Goal: Task Accomplishment & Management: Manage account settings

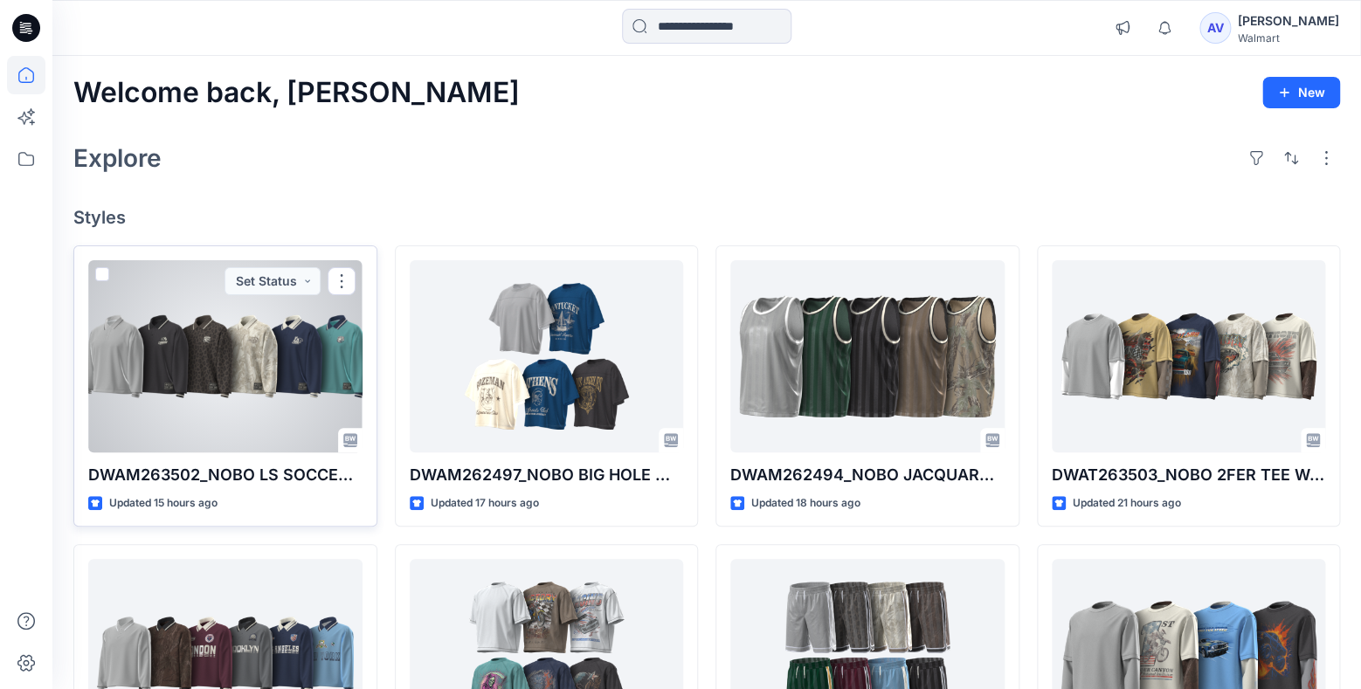
click at [265, 396] on div at bounding box center [225, 356] width 274 height 192
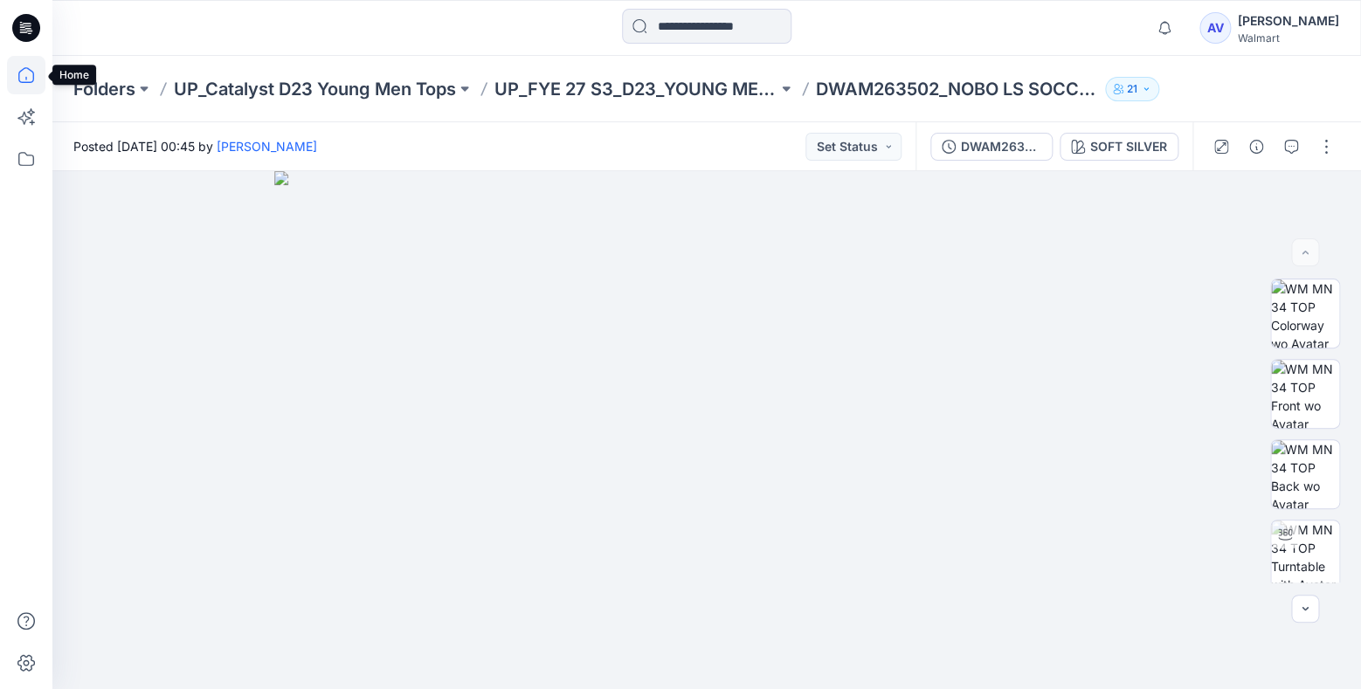
click at [38, 77] on icon at bounding box center [26, 75] width 38 height 38
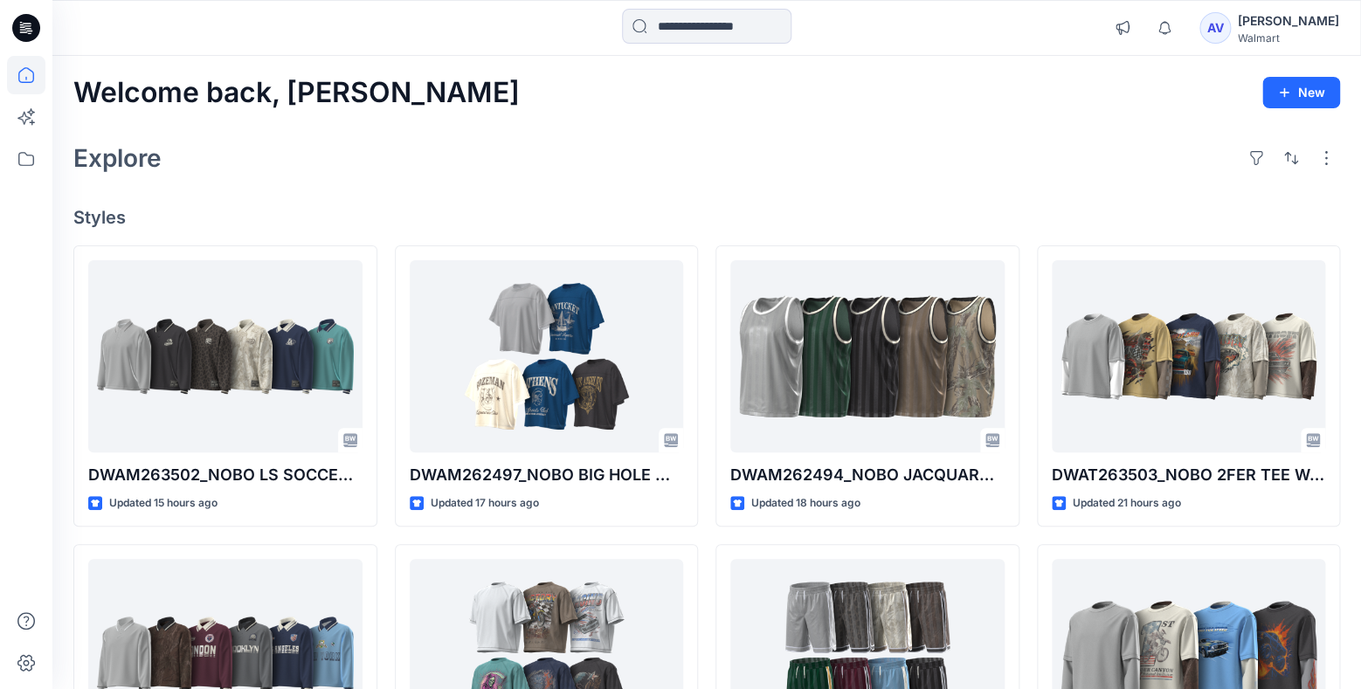
click at [550, 138] on div "Explore" at bounding box center [706, 158] width 1266 height 42
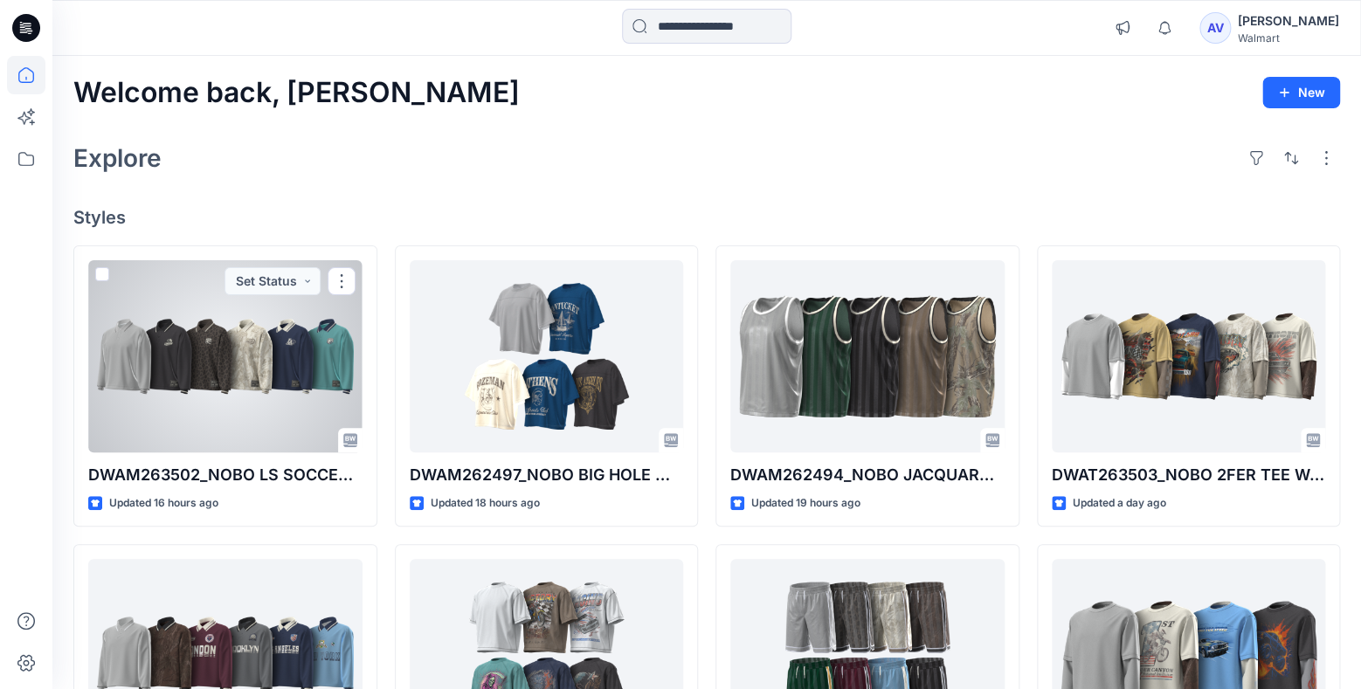
click at [260, 396] on div at bounding box center [225, 356] width 274 height 192
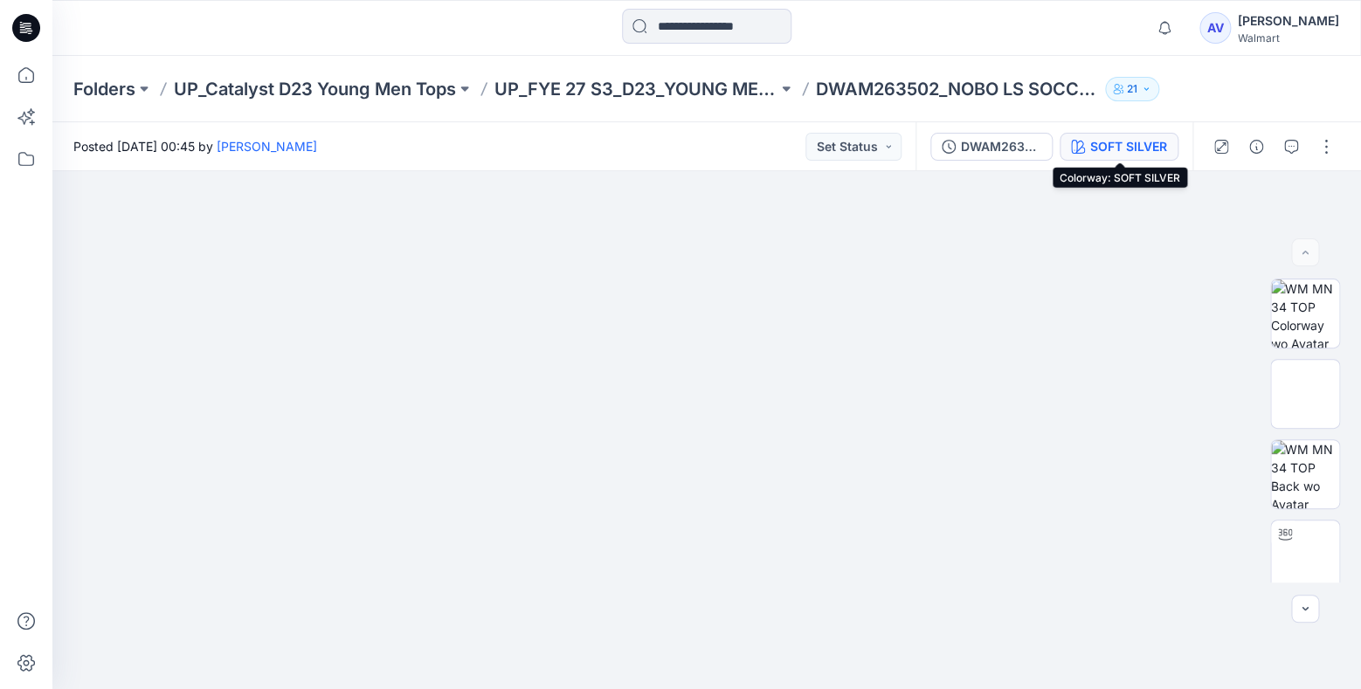
click at [1155, 156] on button "SOFT SILVER" at bounding box center [1118, 147] width 119 height 28
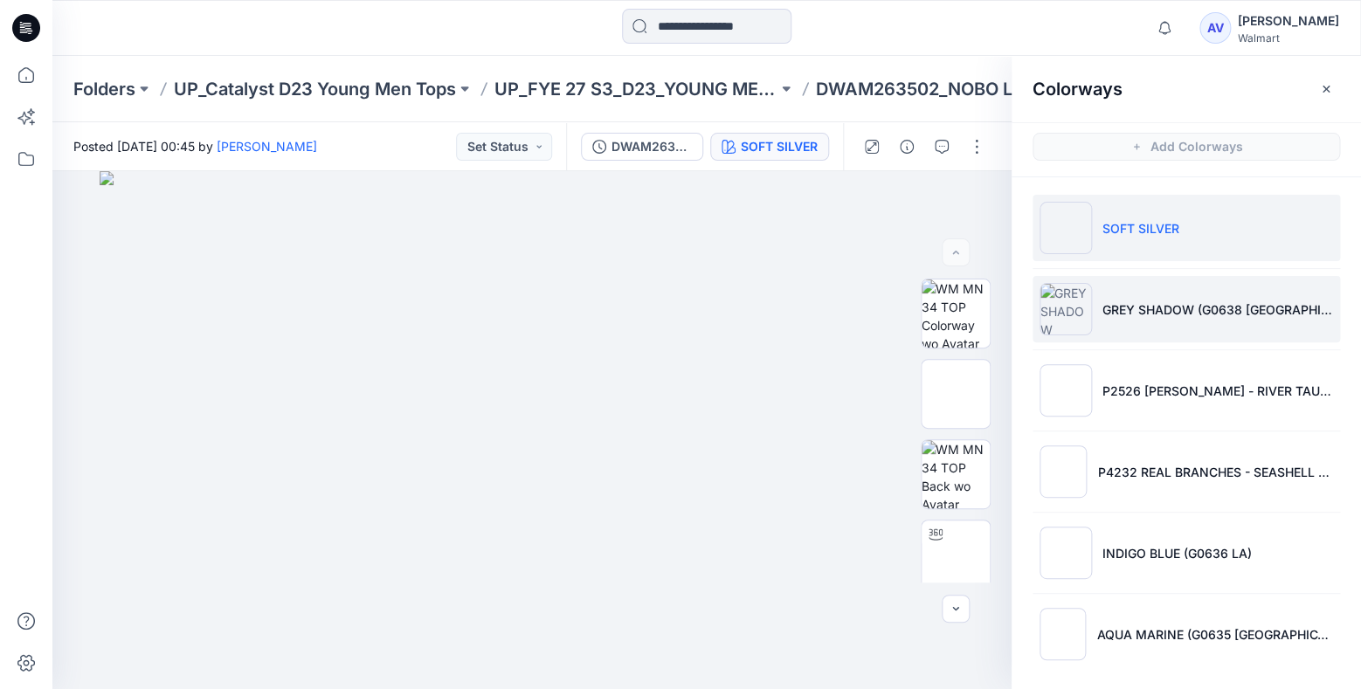
click at [1210, 327] on li "GREY SHADOW (G0638 [GEOGRAPHIC_DATA])" at bounding box center [1185, 309] width 307 height 66
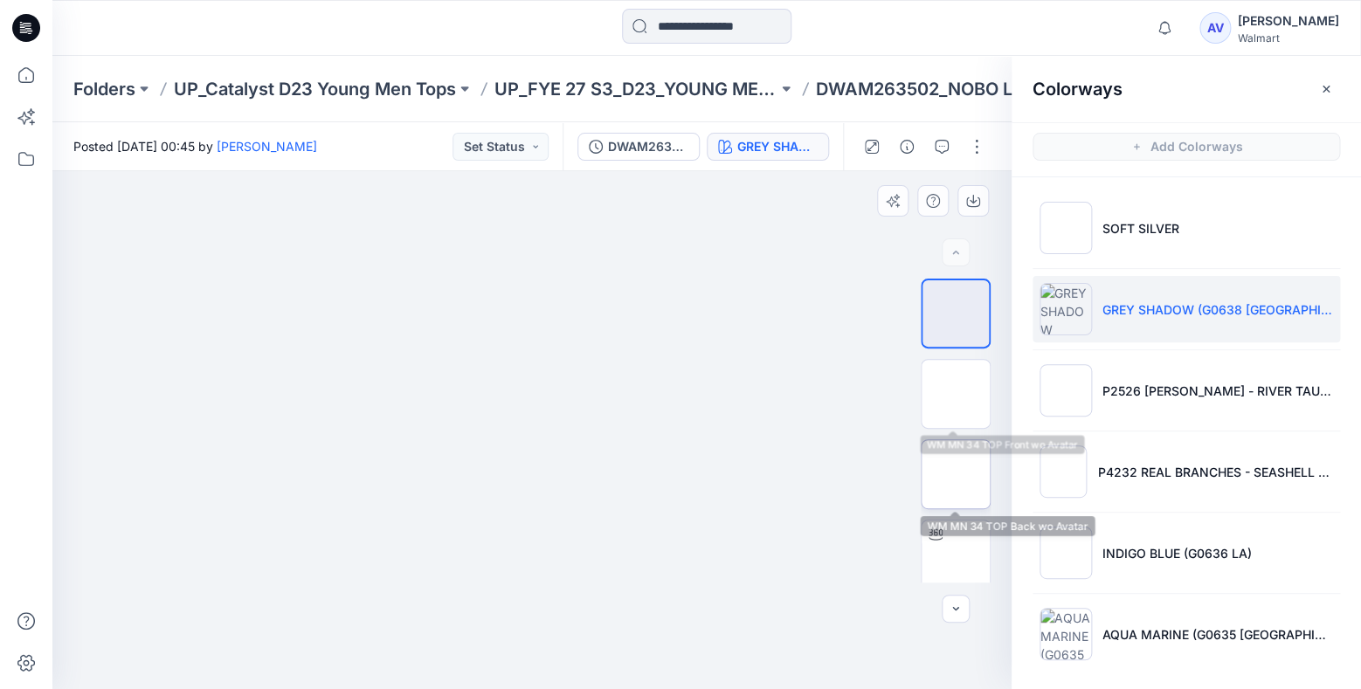
click at [955, 474] on img at bounding box center [955, 474] width 0 height 0
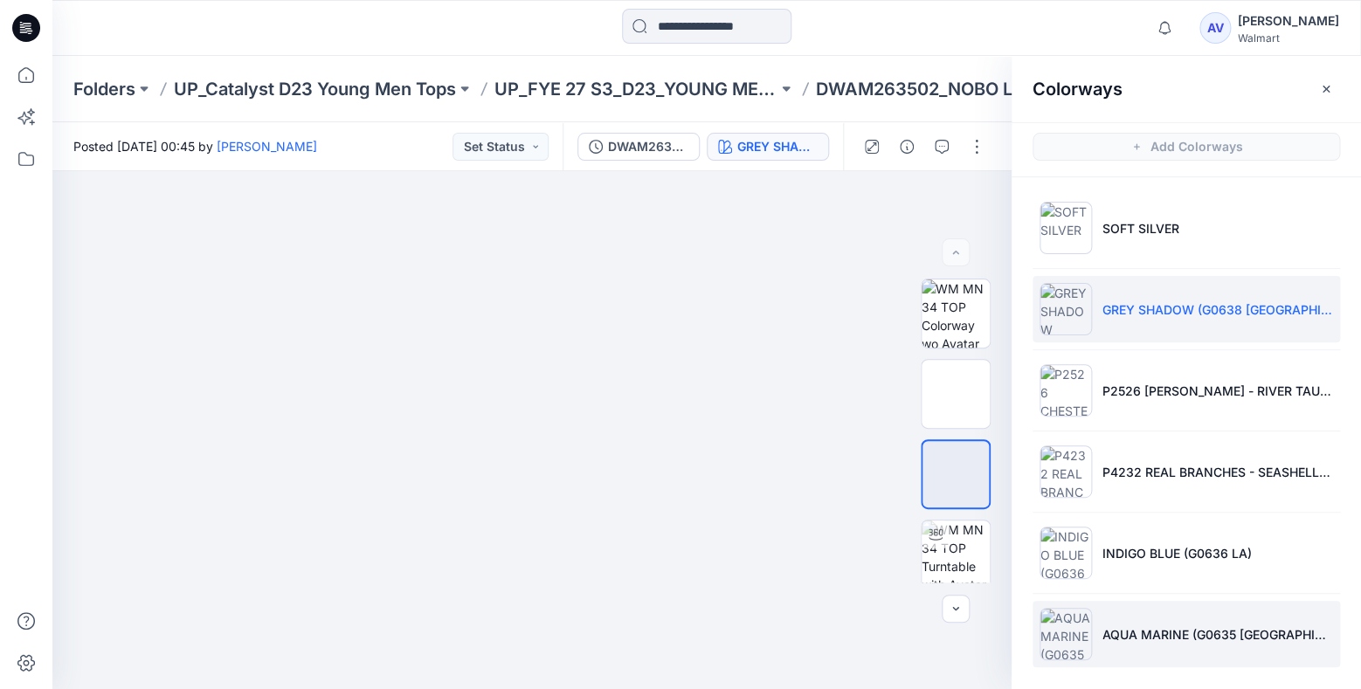
click at [1131, 617] on li "AQUA MARINE (G0635 [GEOGRAPHIC_DATA])" at bounding box center [1185, 634] width 307 height 66
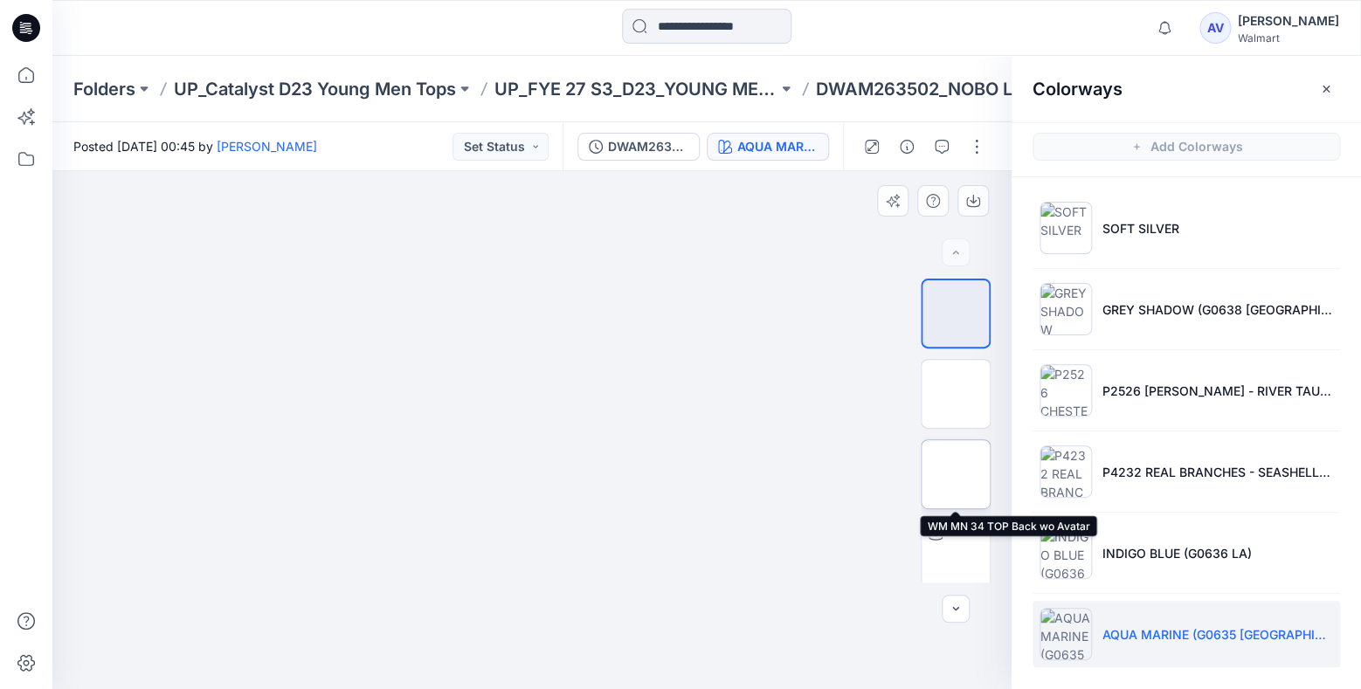
click at [955, 474] on img at bounding box center [955, 474] width 0 height 0
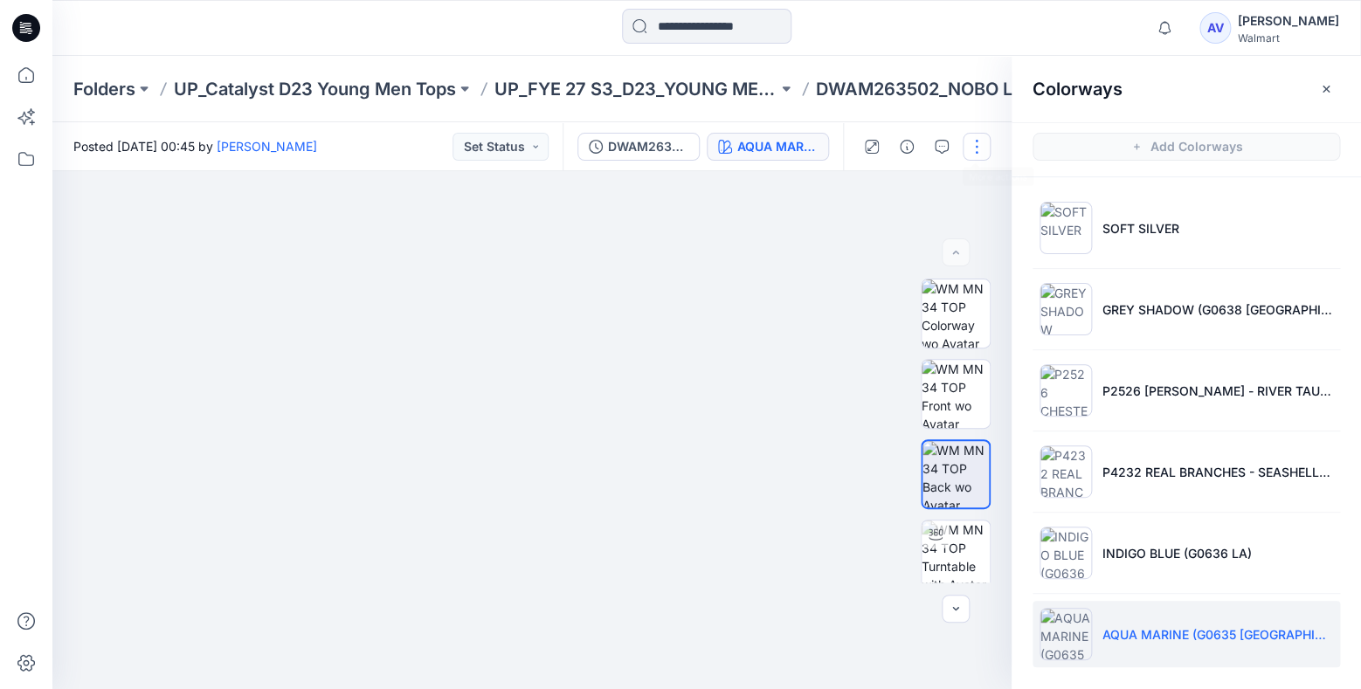
click at [974, 147] on button "button" at bounding box center [976, 147] width 28 height 28
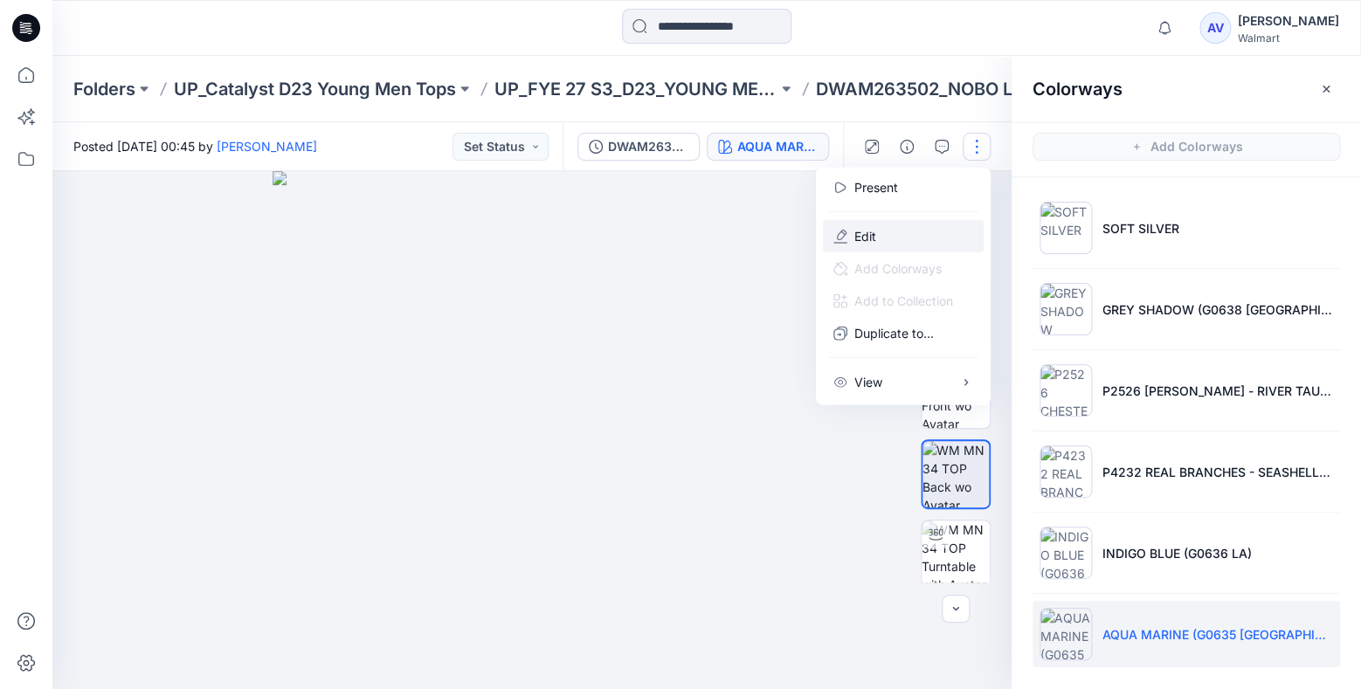
click at [931, 235] on button "Edit" at bounding box center [903, 236] width 161 height 32
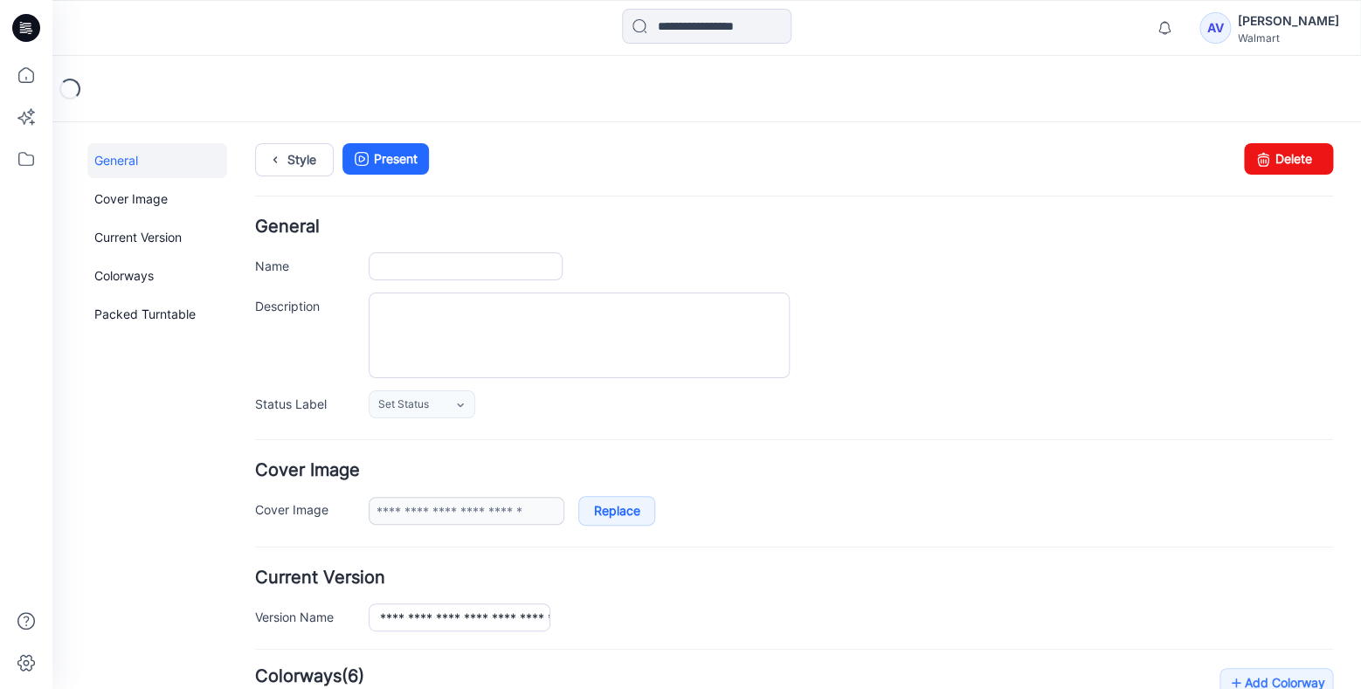
type input "**********"
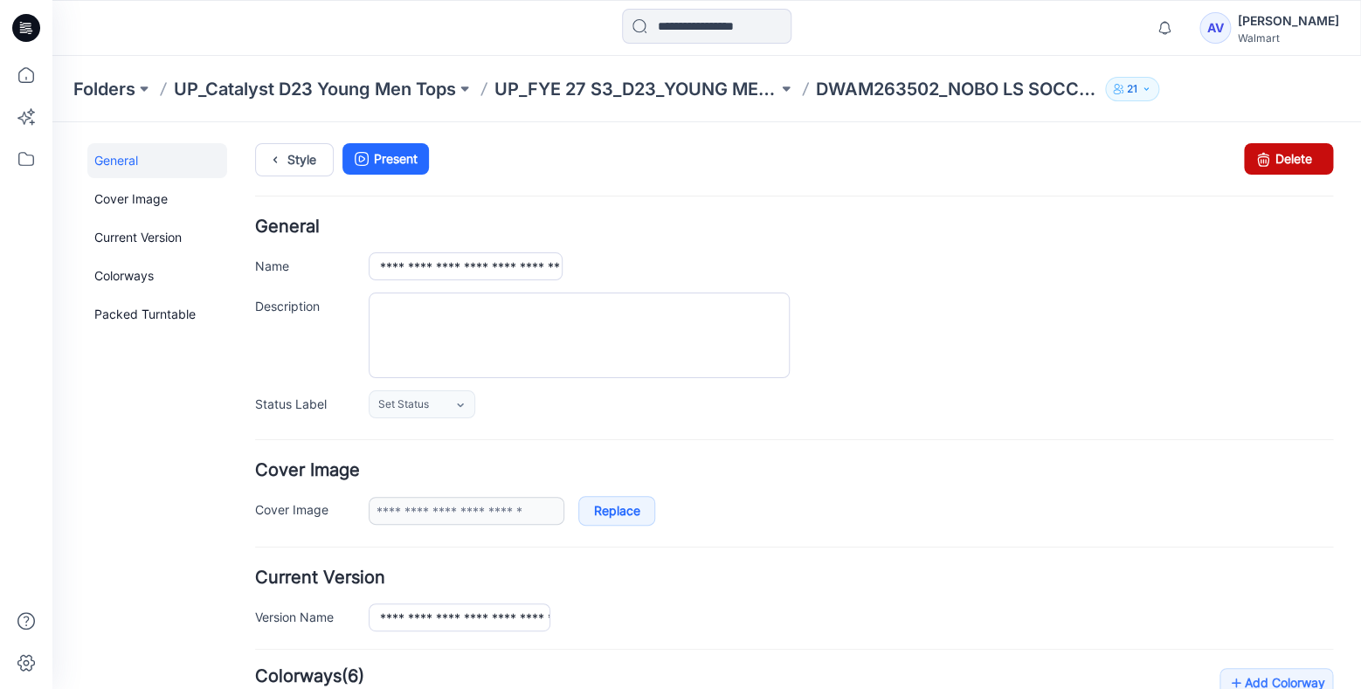
click at [1268, 162] on icon at bounding box center [1262, 158] width 24 height 31
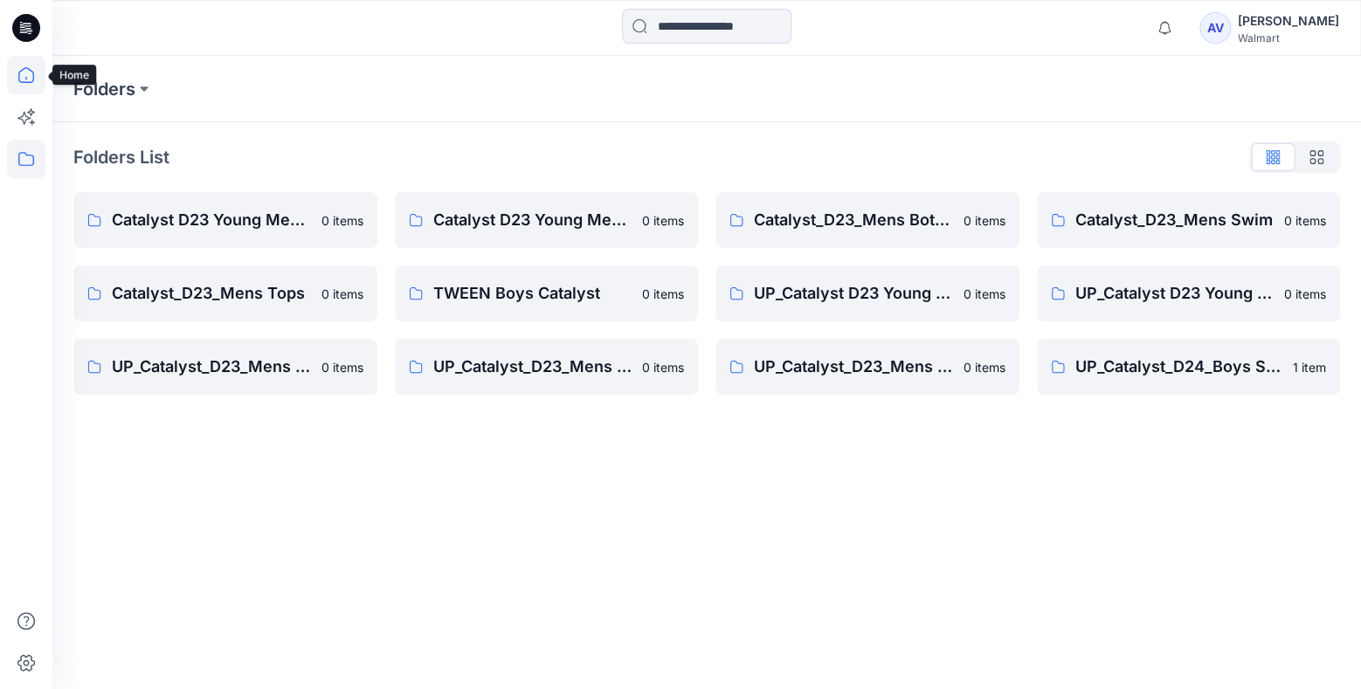
click at [27, 76] on icon at bounding box center [26, 75] width 38 height 38
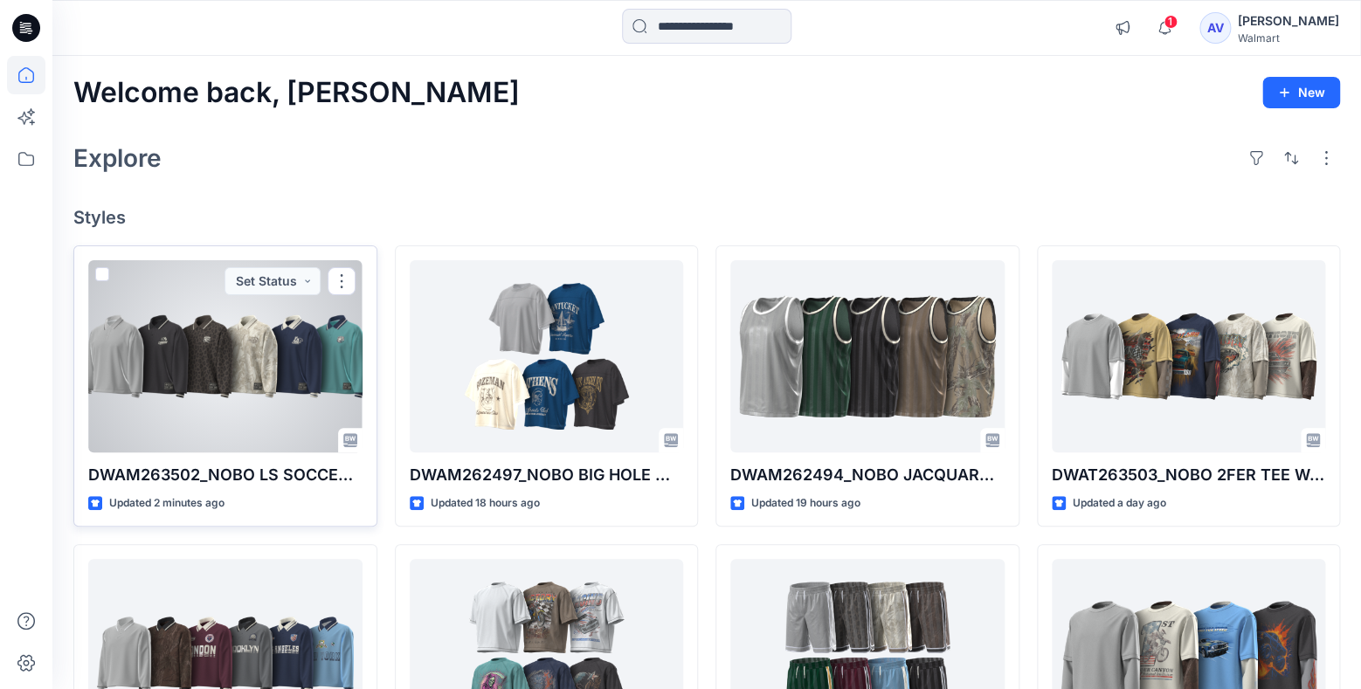
click at [252, 411] on div at bounding box center [225, 356] width 274 height 192
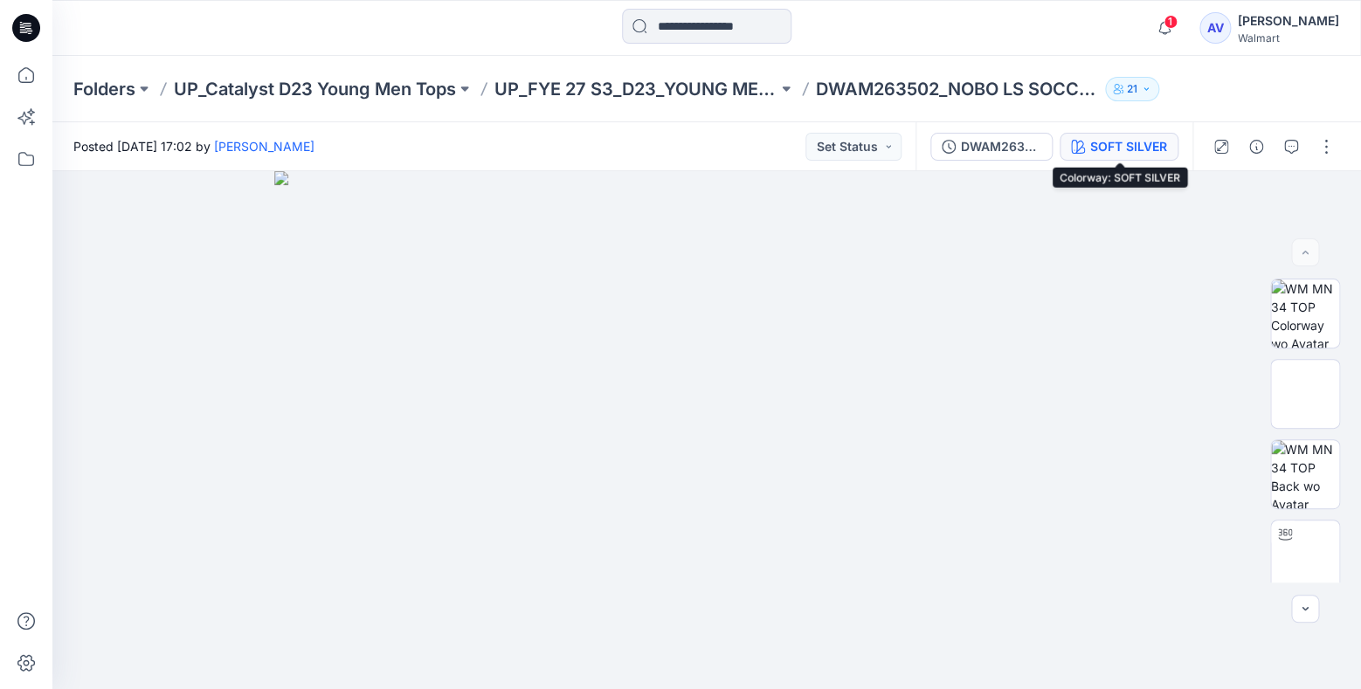
click at [1156, 148] on div "SOFT SILVER" at bounding box center [1128, 146] width 77 height 19
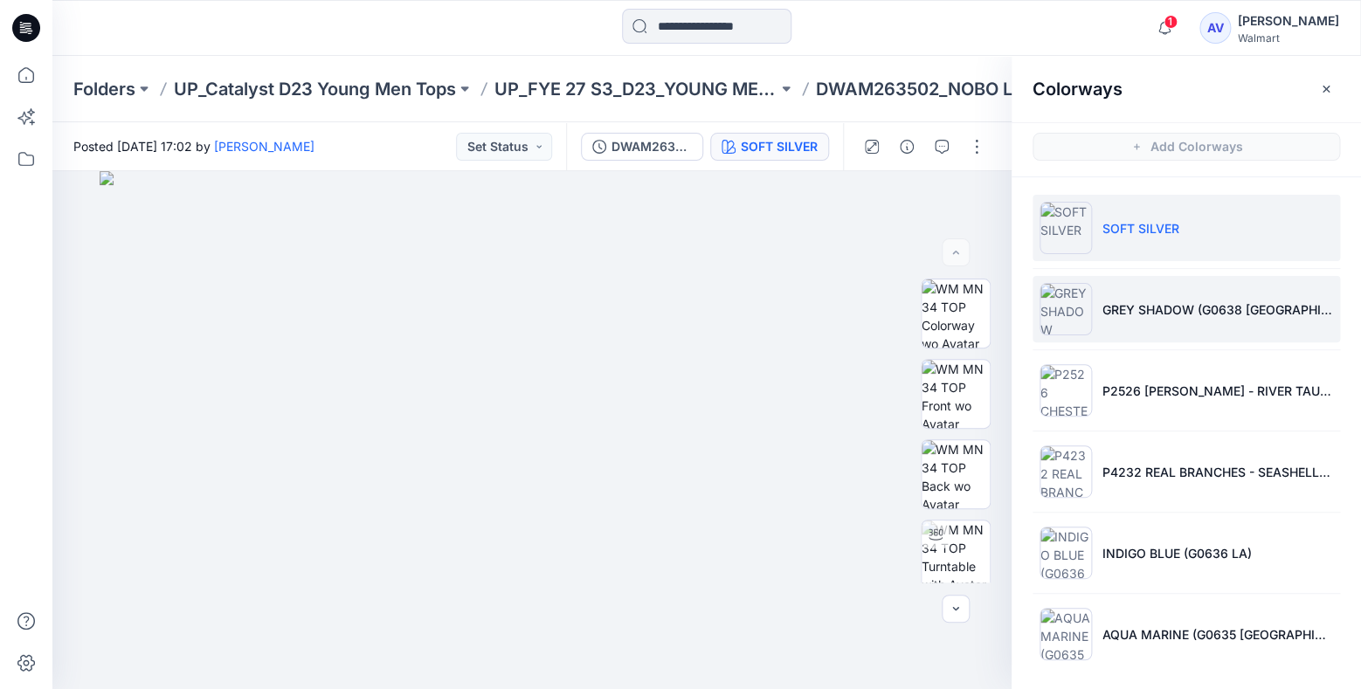
click at [1217, 319] on li "GREY SHADOW (G0638 [GEOGRAPHIC_DATA])" at bounding box center [1185, 309] width 307 height 66
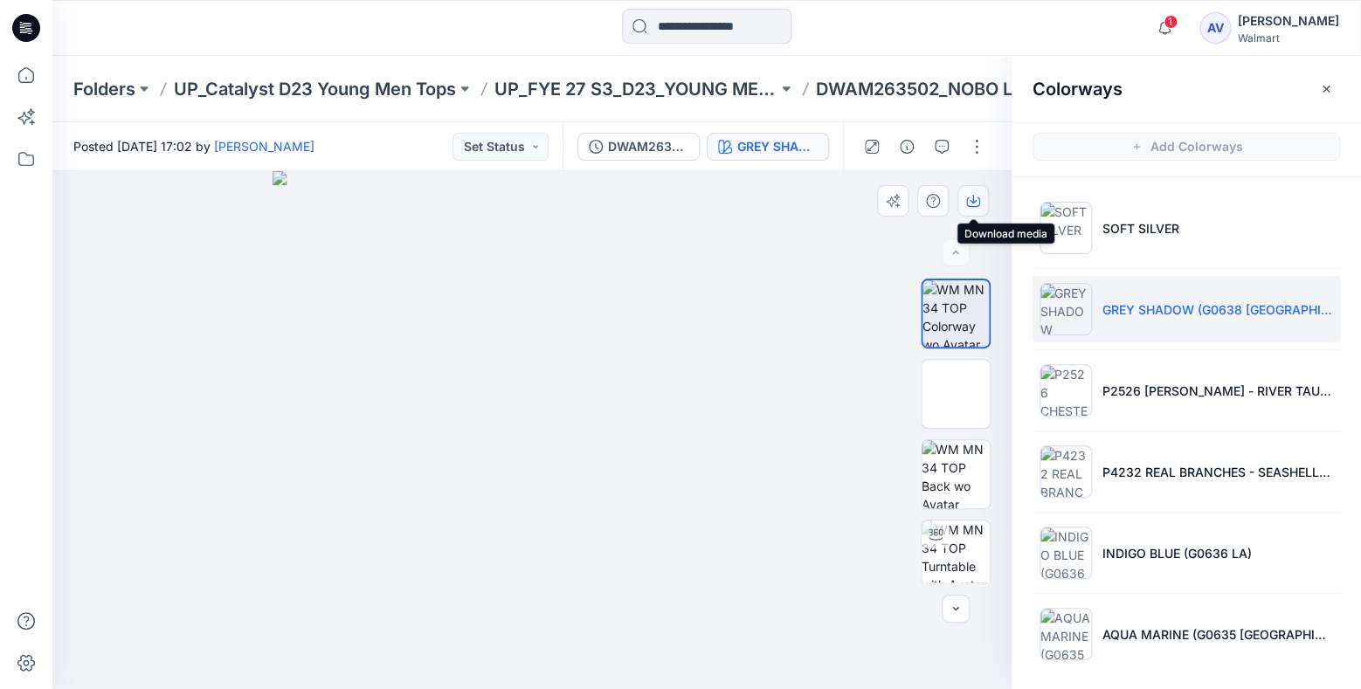
click at [979, 202] on icon "button" at bounding box center [973, 202] width 14 height 10
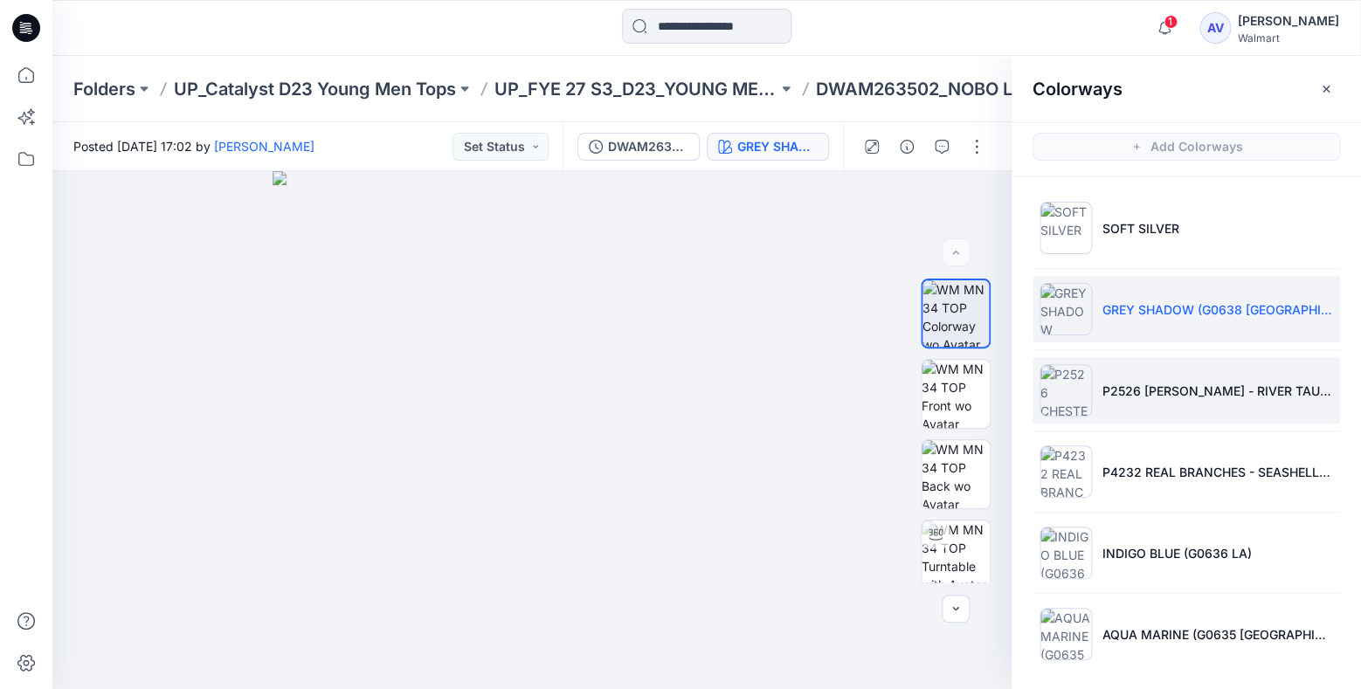
click at [1145, 367] on li "P2526 [PERSON_NAME] - RIVER TAUPE" at bounding box center [1185, 390] width 307 height 66
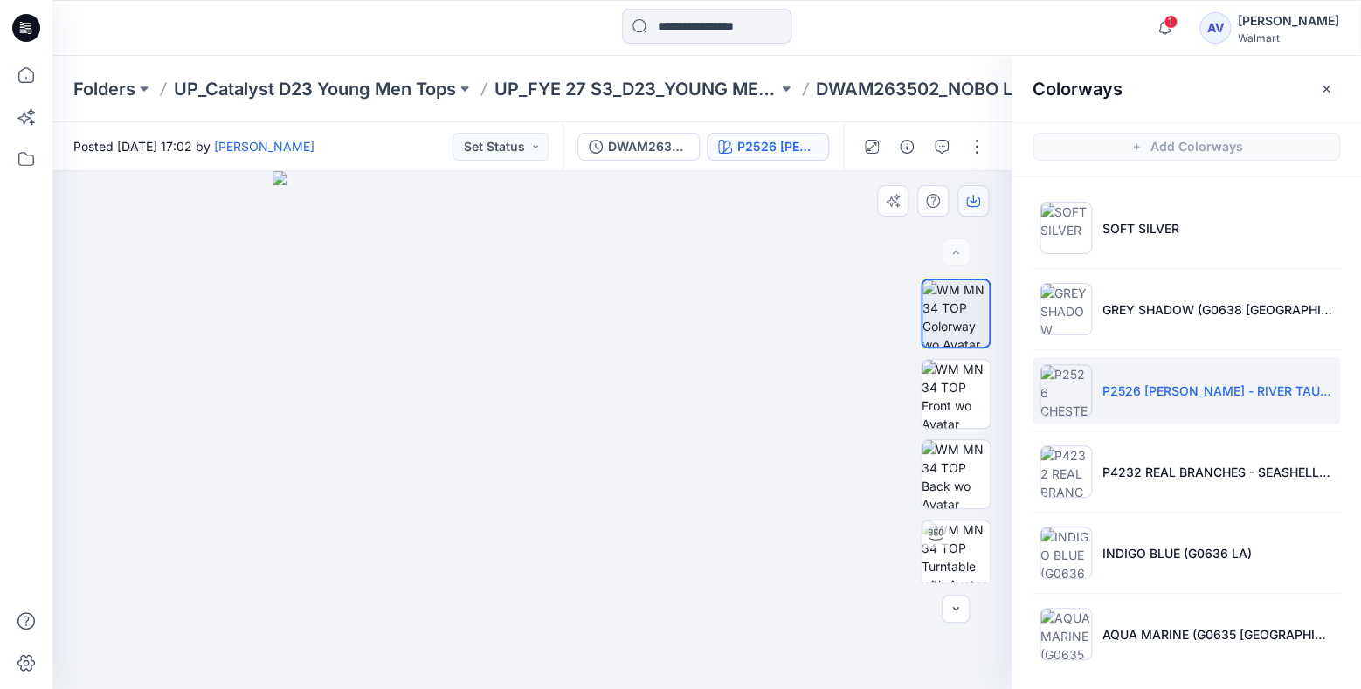
click at [982, 199] on button "button" at bounding box center [972, 200] width 31 height 31
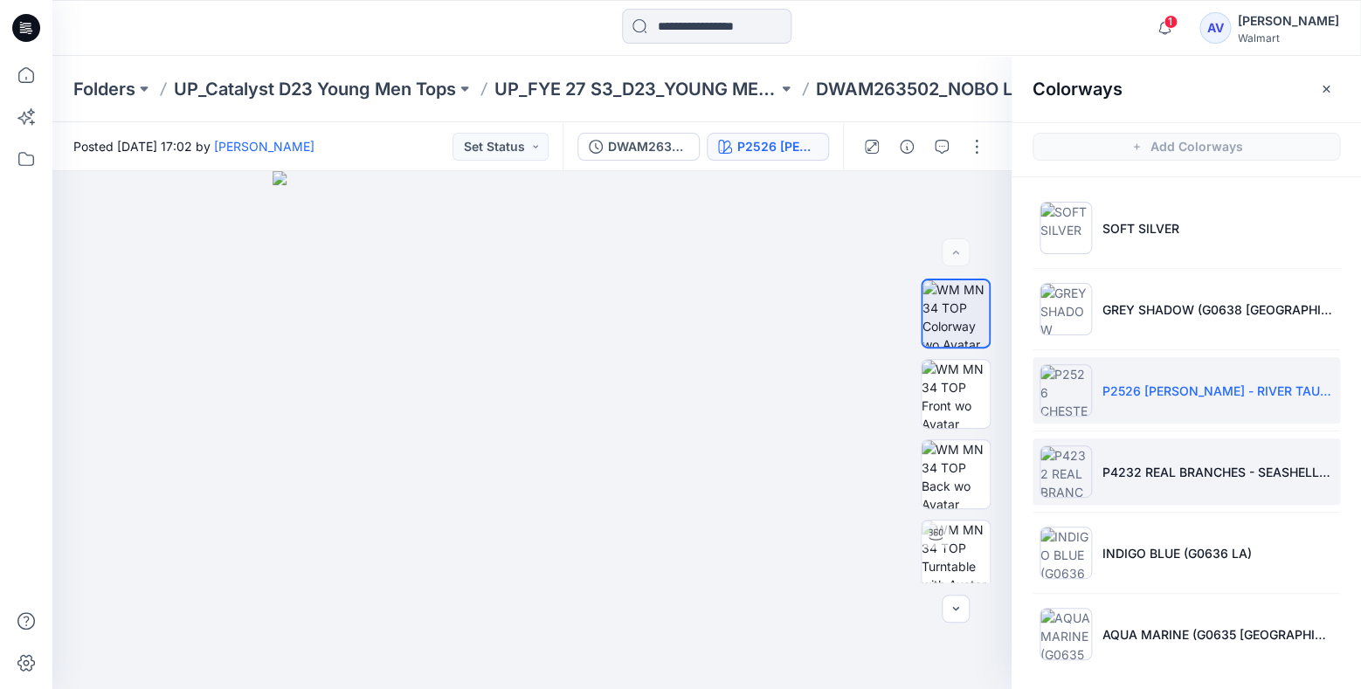
click at [1211, 491] on li "P4232 REAL BRANCHES - SEASHELL WHITE" at bounding box center [1185, 471] width 307 height 66
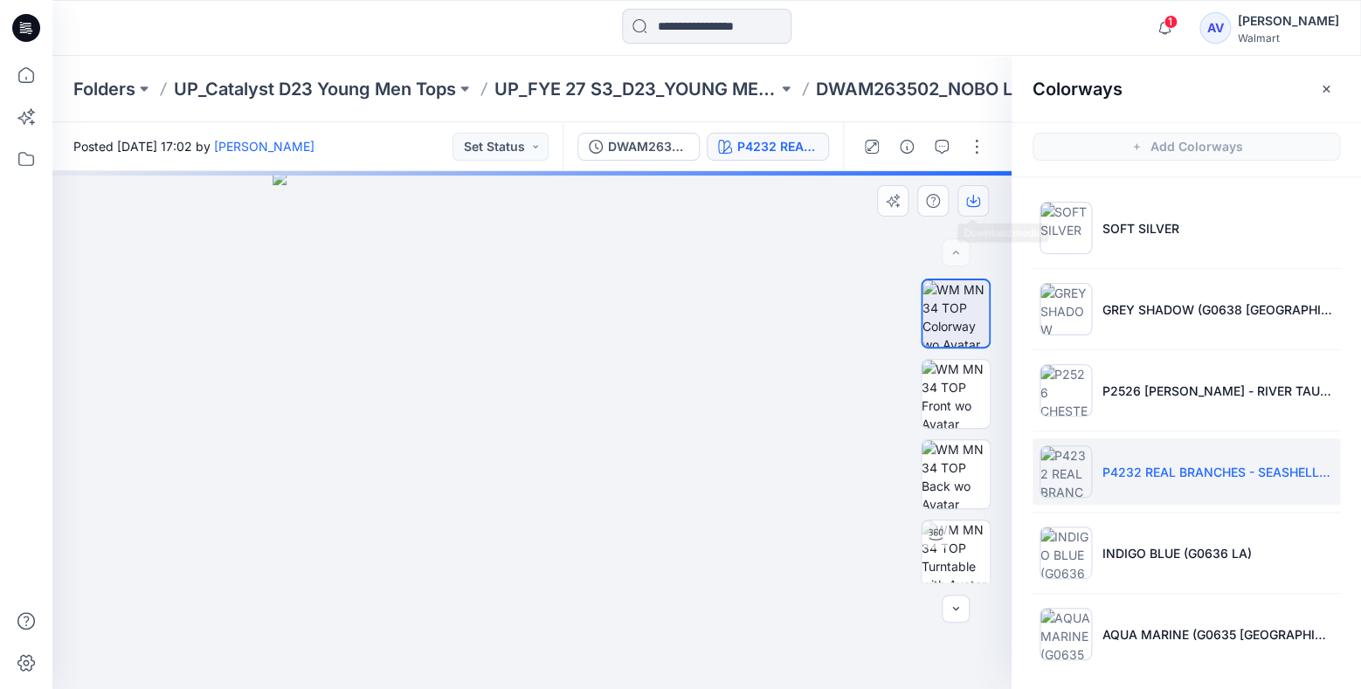
click at [975, 204] on icon "button" at bounding box center [973, 201] width 14 height 14
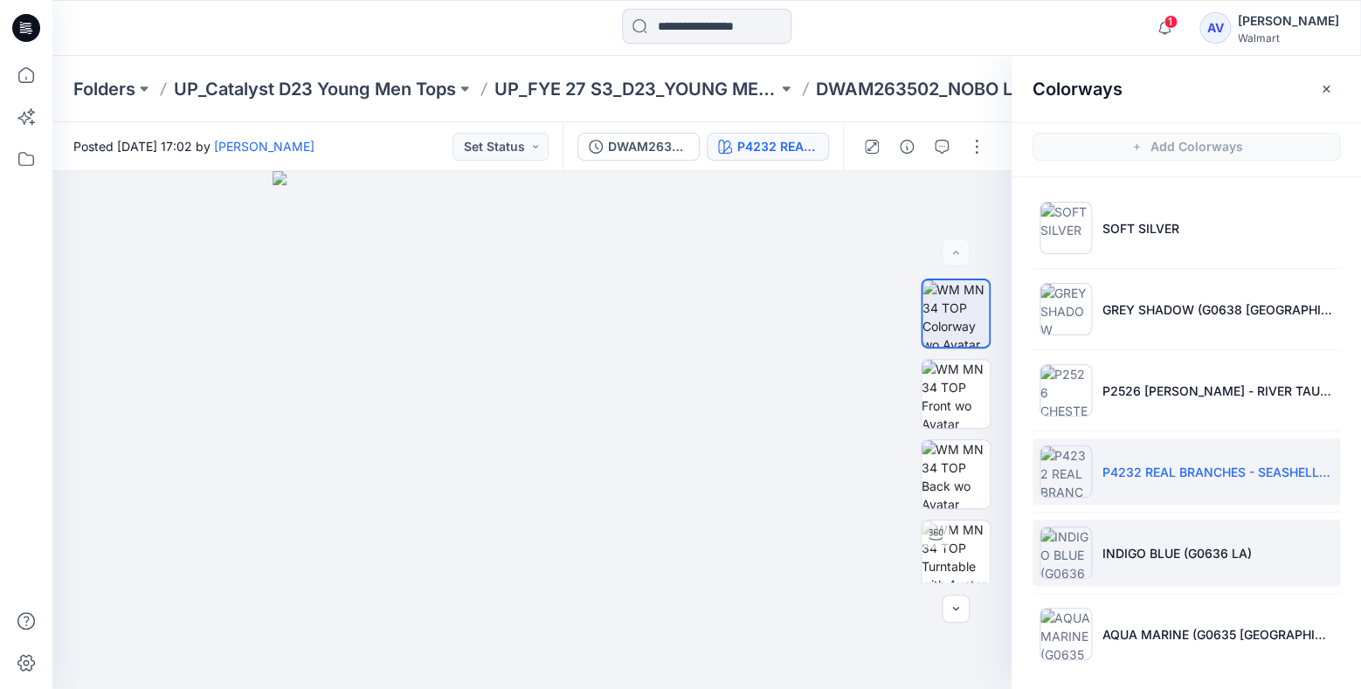
click at [1152, 536] on li "INDIGO BLUE (G0636 LA)" at bounding box center [1185, 553] width 307 height 66
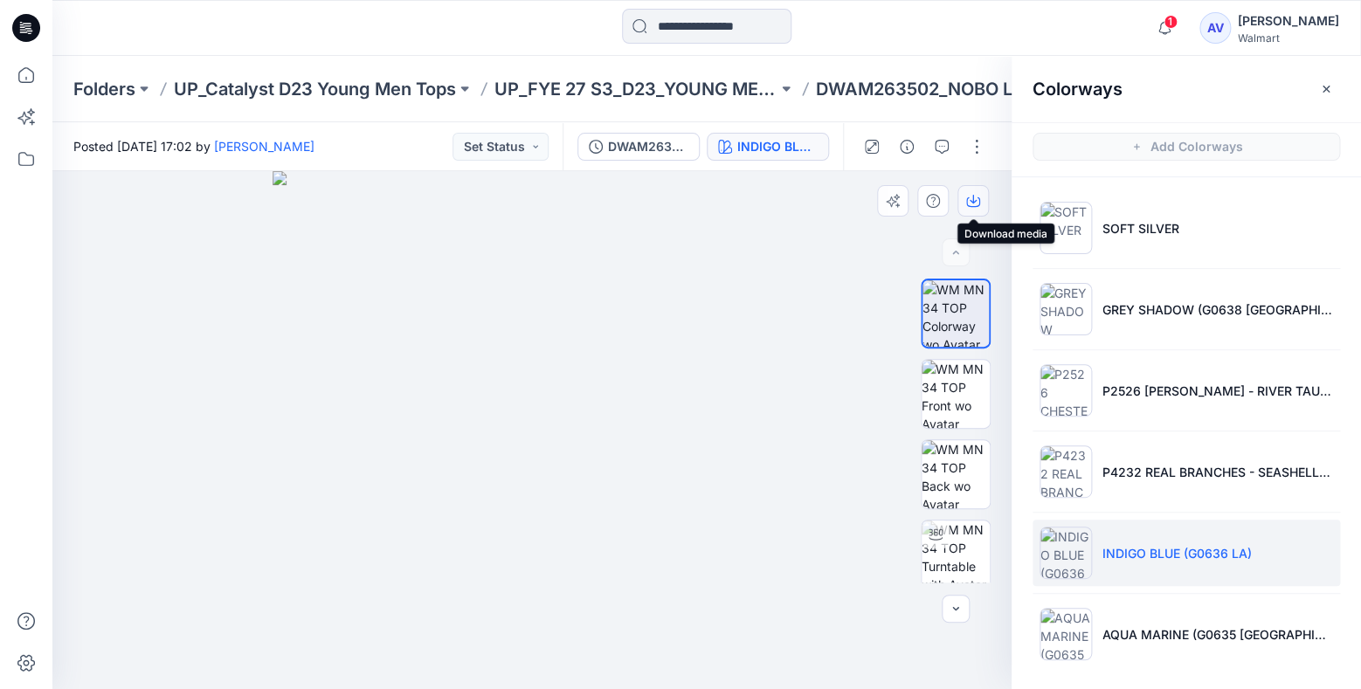
click at [978, 203] on icon "button" at bounding box center [973, 201] width 14 height 14
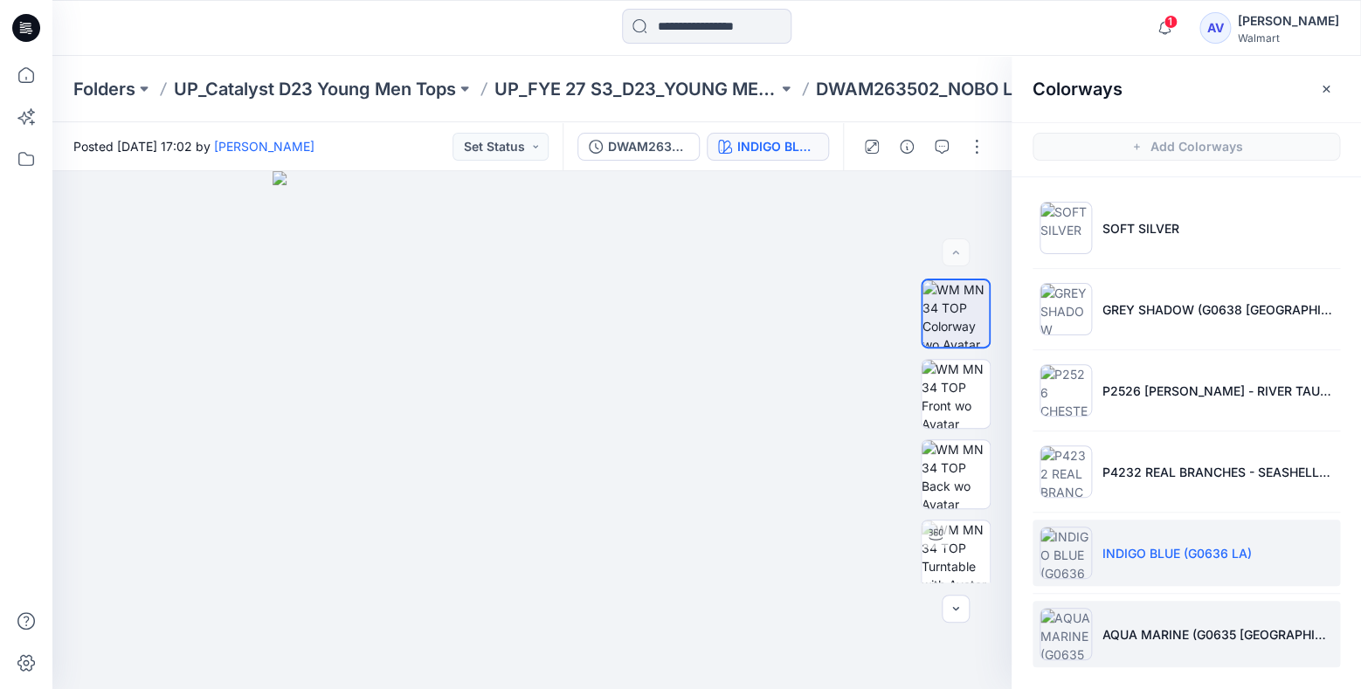
click at [1138, 627] on p "AQUA MARINE (G0635 [GEOGRAPHIC_DATA])" at bounding box center [1217, 634] width 231 height 18
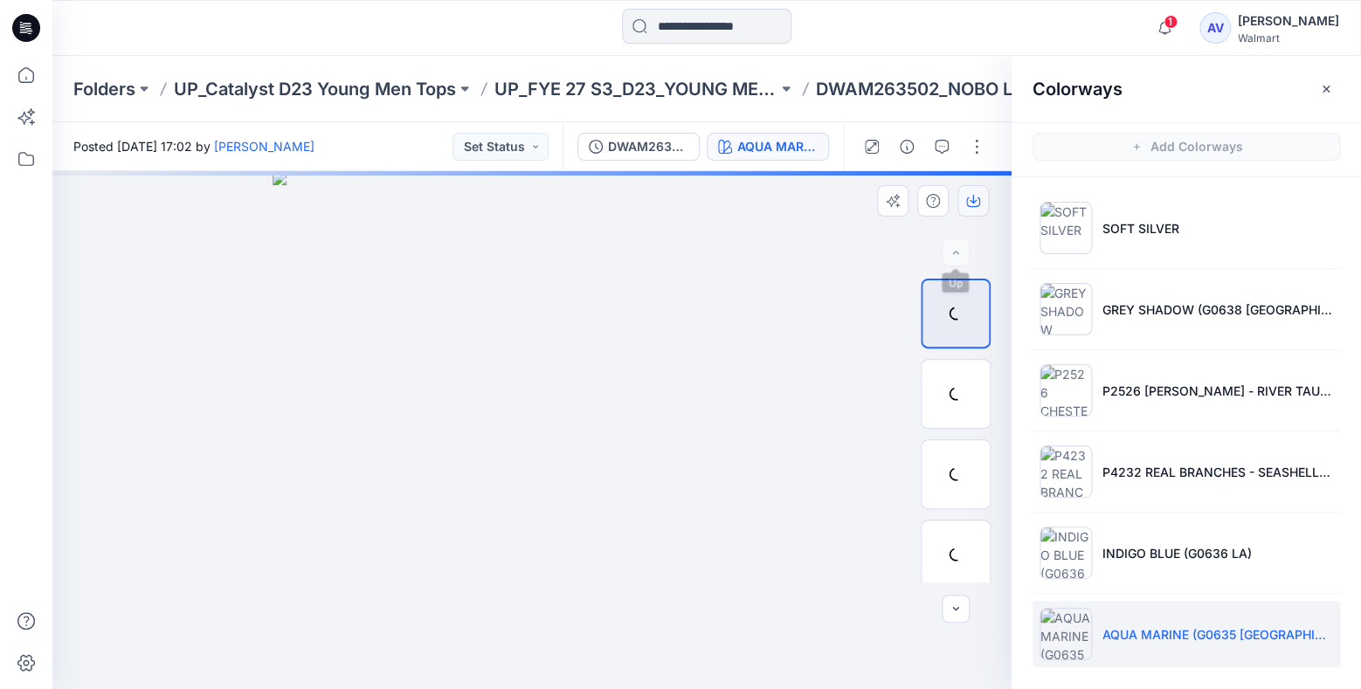
click at [969, 203] on icon "button" at bounding box center [973, 201] width 14 height 14
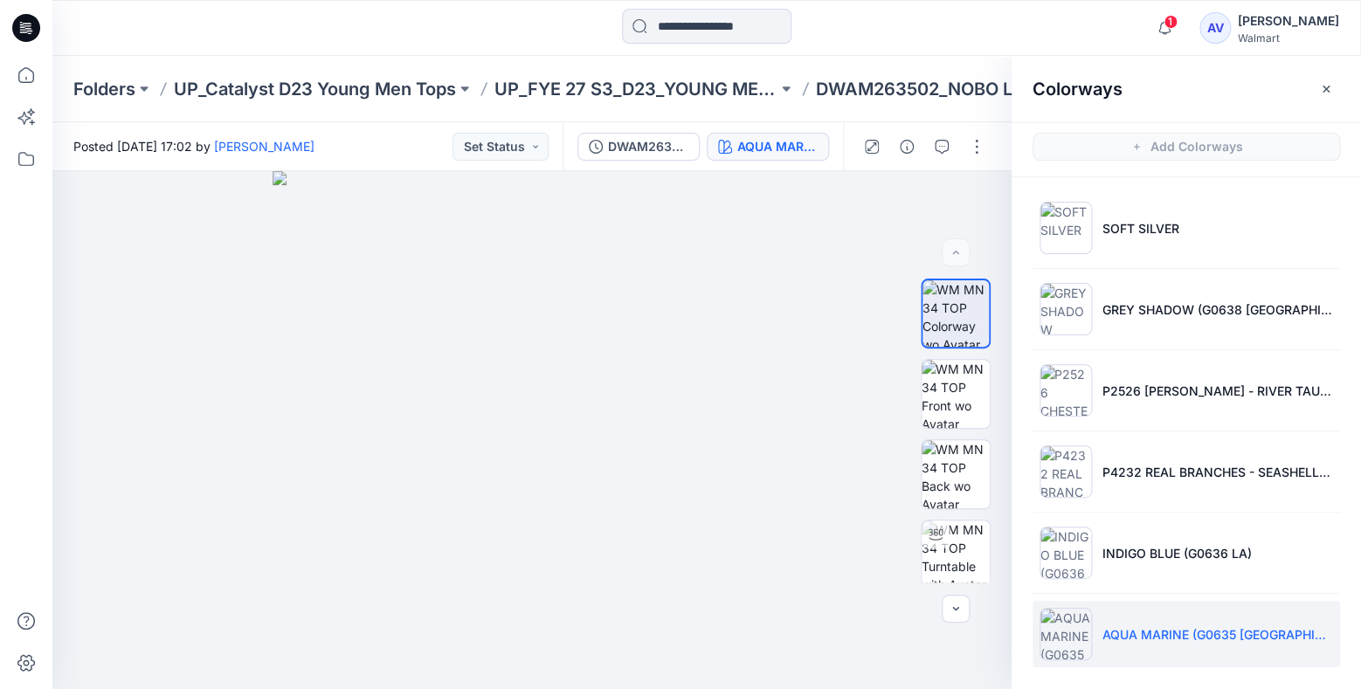
scroll to position [3, 0]
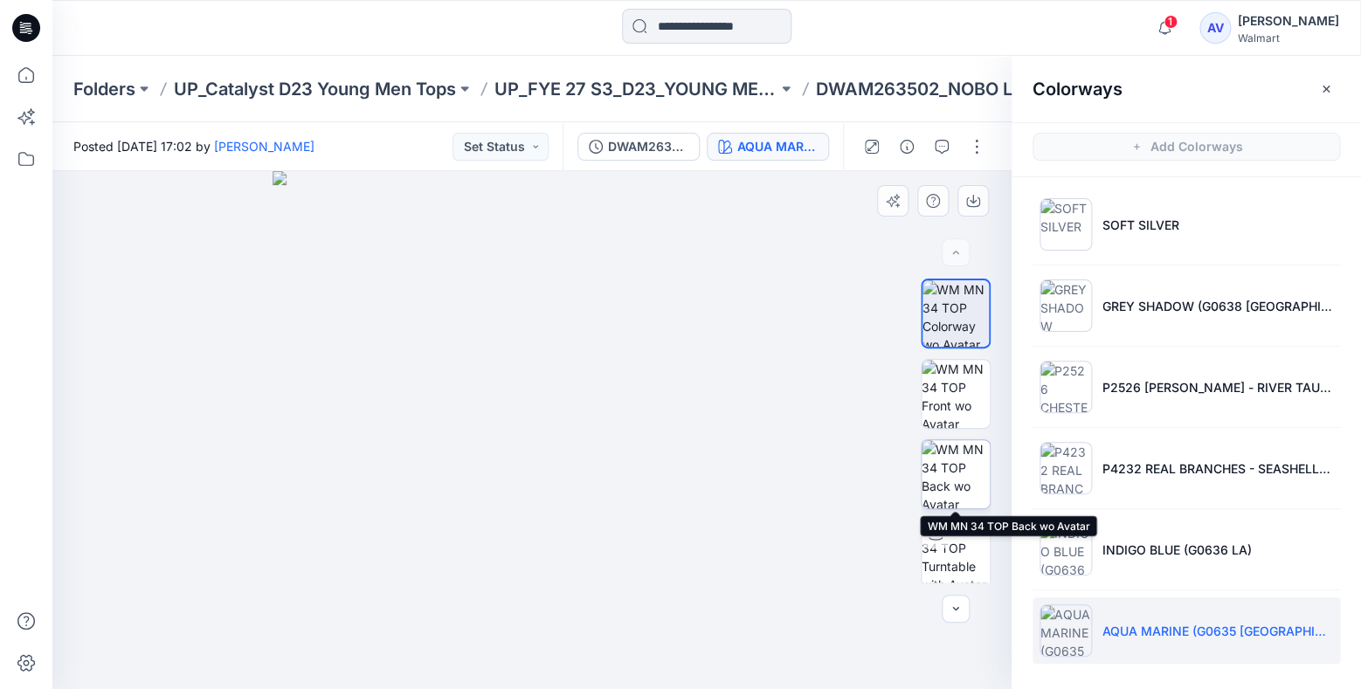
click at [968, 478] on img at bounding box center [955, 474] width 68 height 68
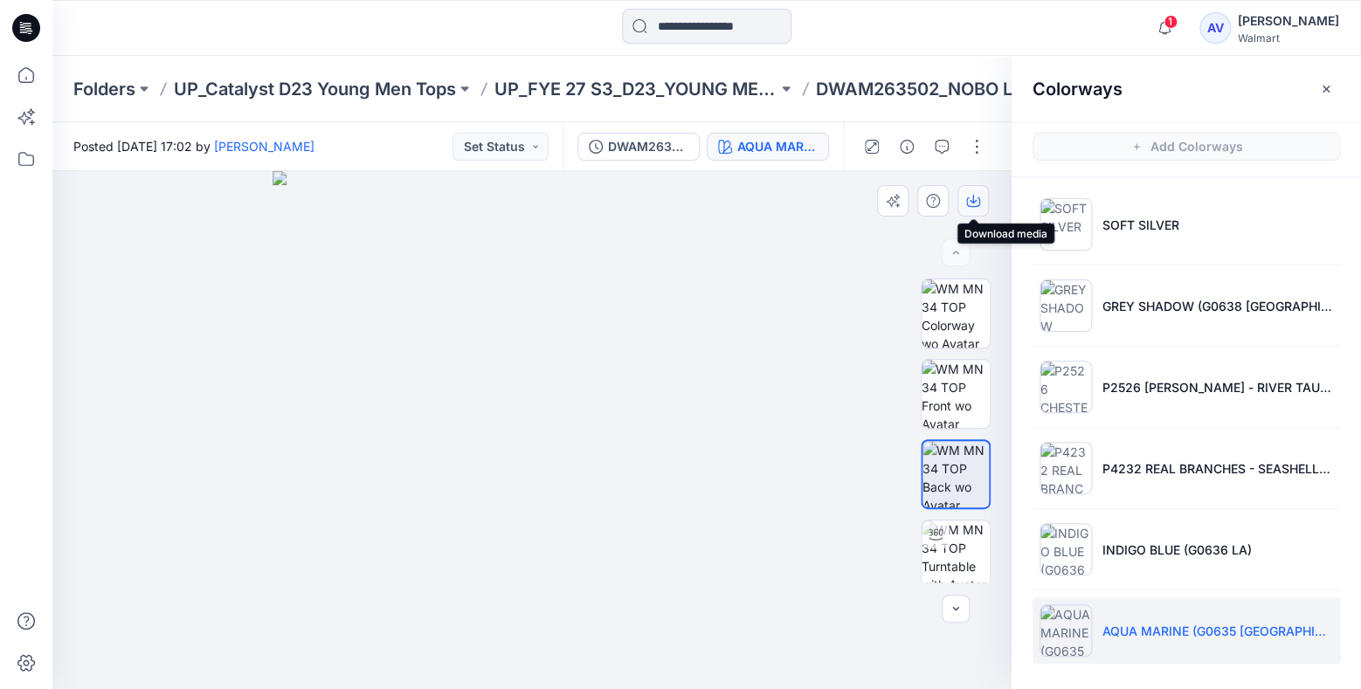
click at [976, 197] on icon "button" at bounding box center [973, 201] width 14 height 14
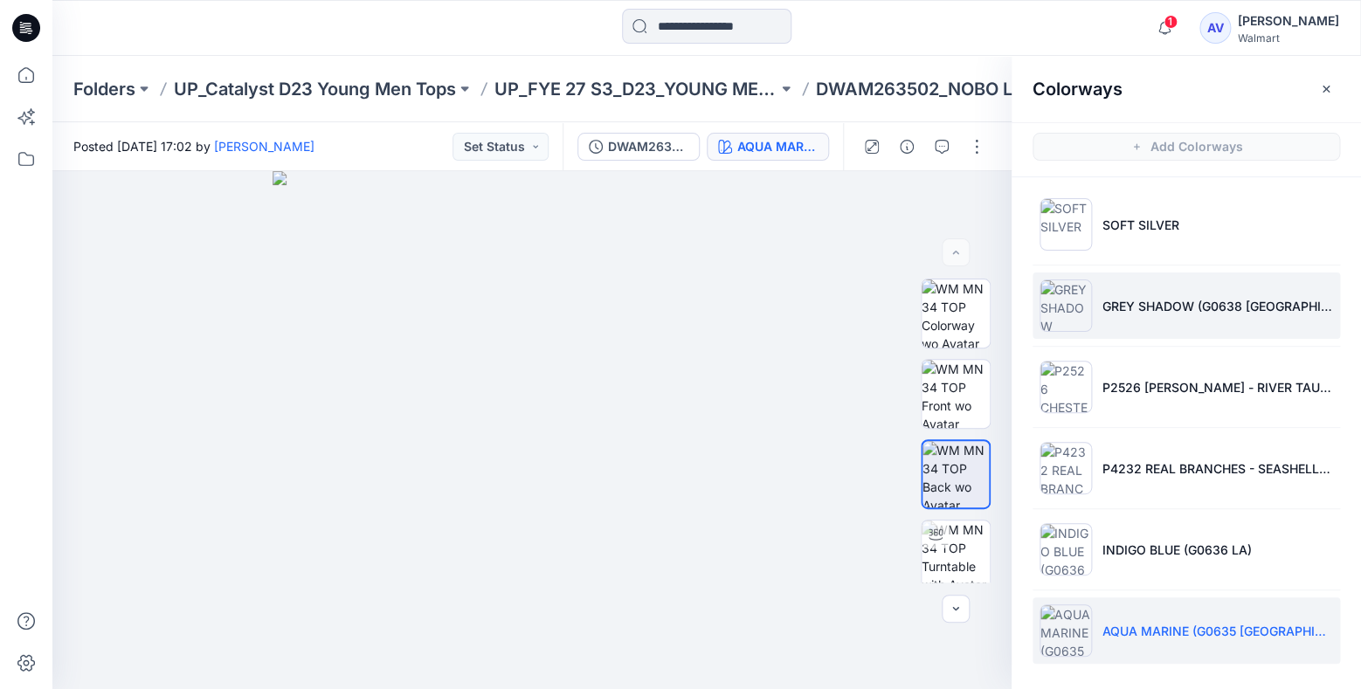
click at [1125, 295] on li "GREY SHADOW (G0638 [GEOGRAPHIC_DATA])" at bounding box center [1185, 305] width 307 height 66
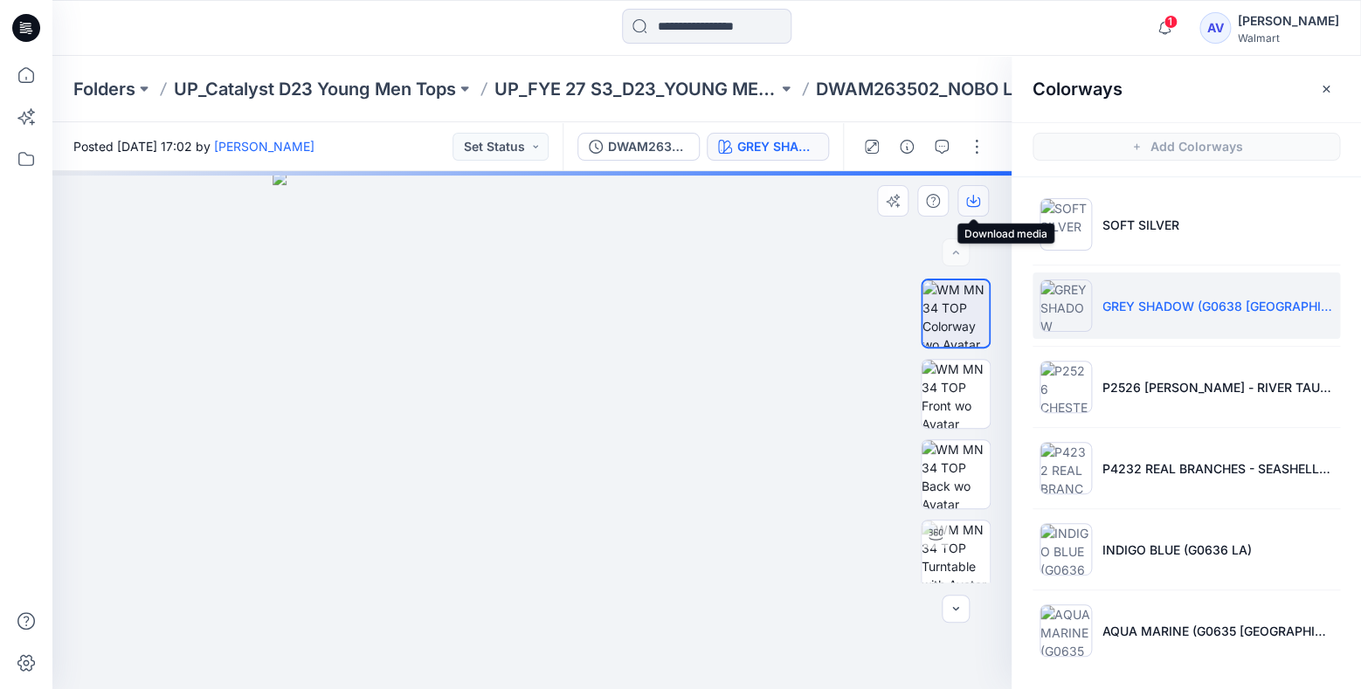
click at [981, 208] on button "button" at bounding box center [972, 200] width 31 height 31
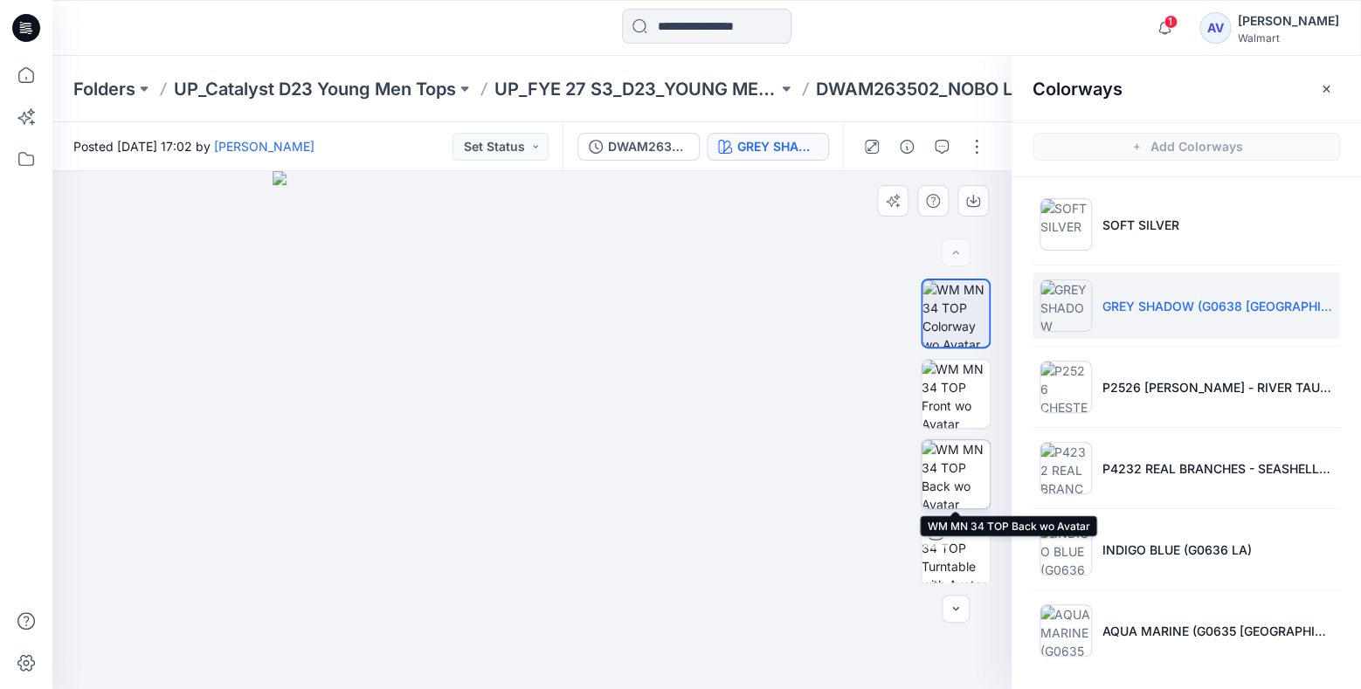
click at [969, 469] on img at bounding box center [955, 474] width 68 height 68
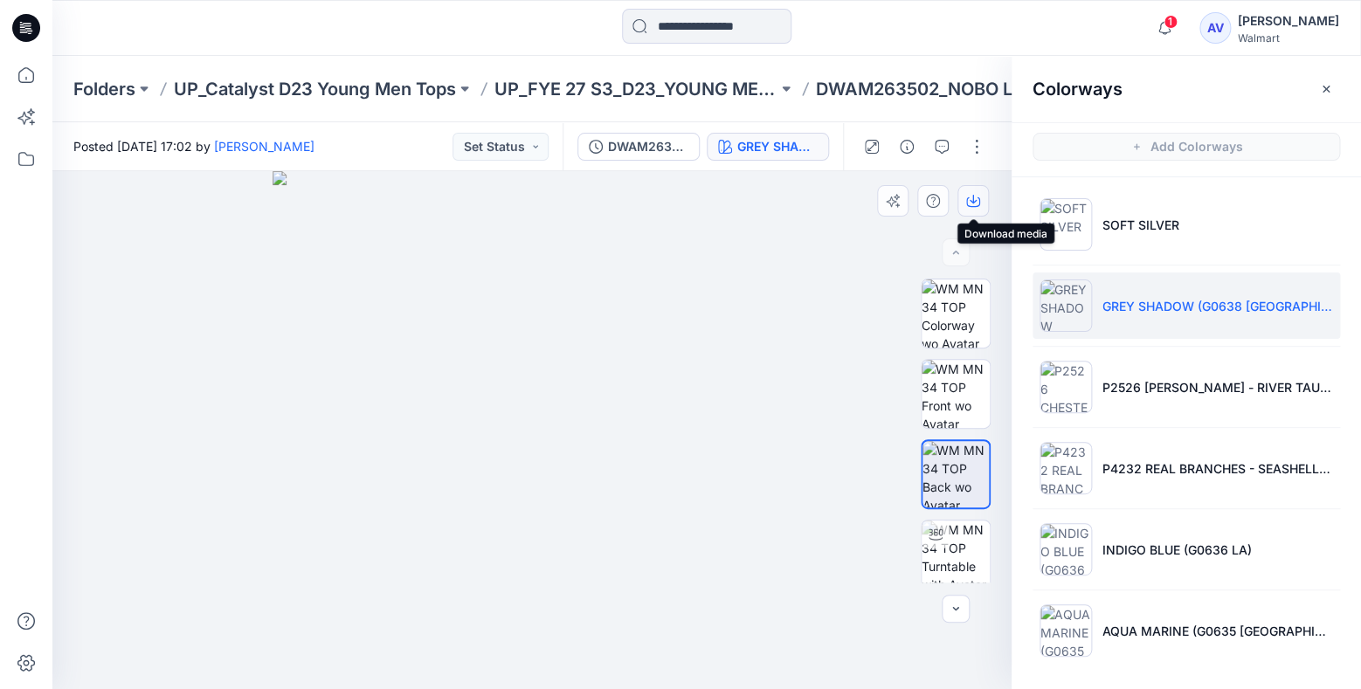
click at [973, 209] on button "button" at bounding box center [972, 200] width 31 height 31
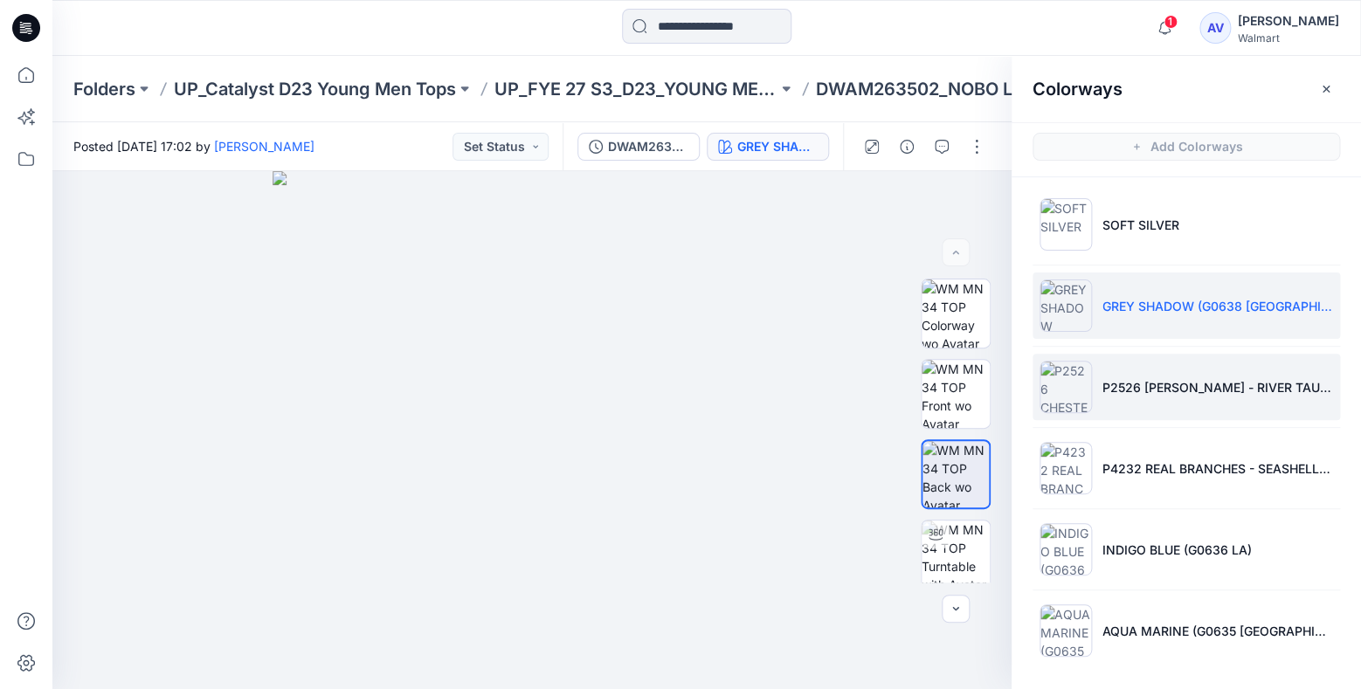
click at [1156, 400] on li "P2526 [PERSON_NAME] - RIVER TAUPE" at bounding box center [1185, 387] width 307 height 66
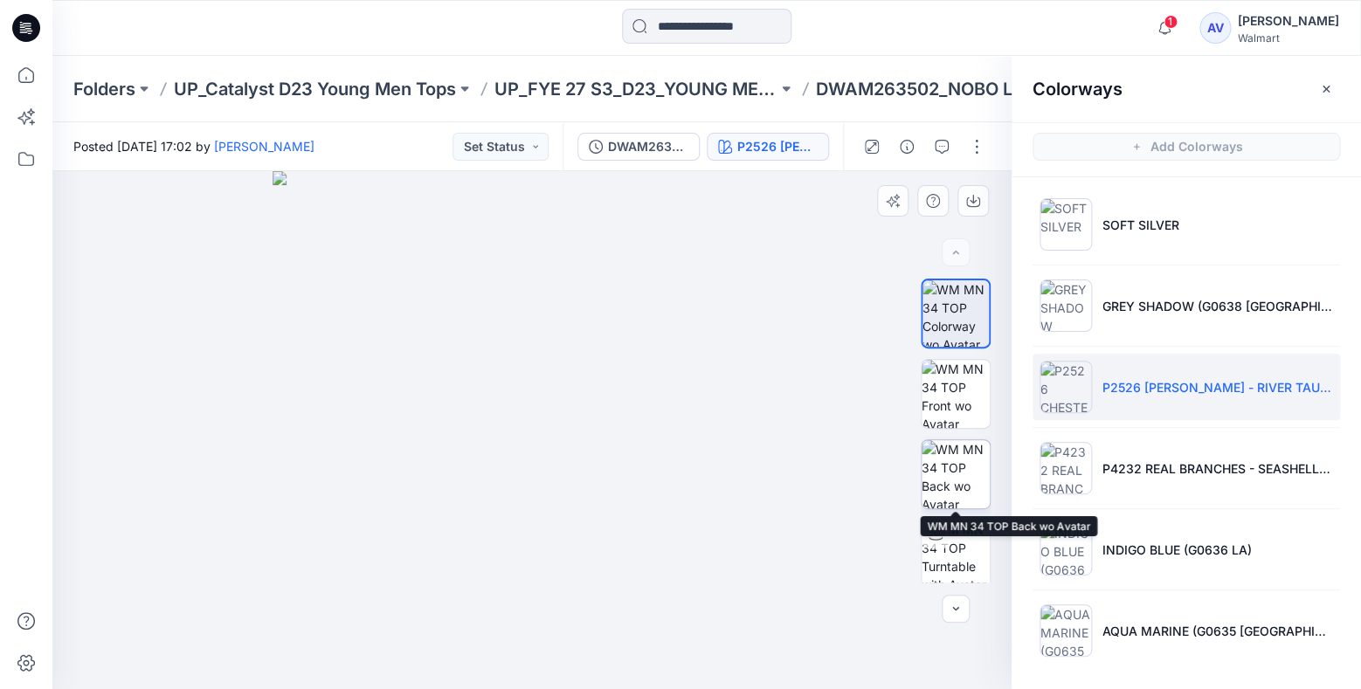
click at [968, 465] on img at bounding box center [955, 474] width 68 height 68
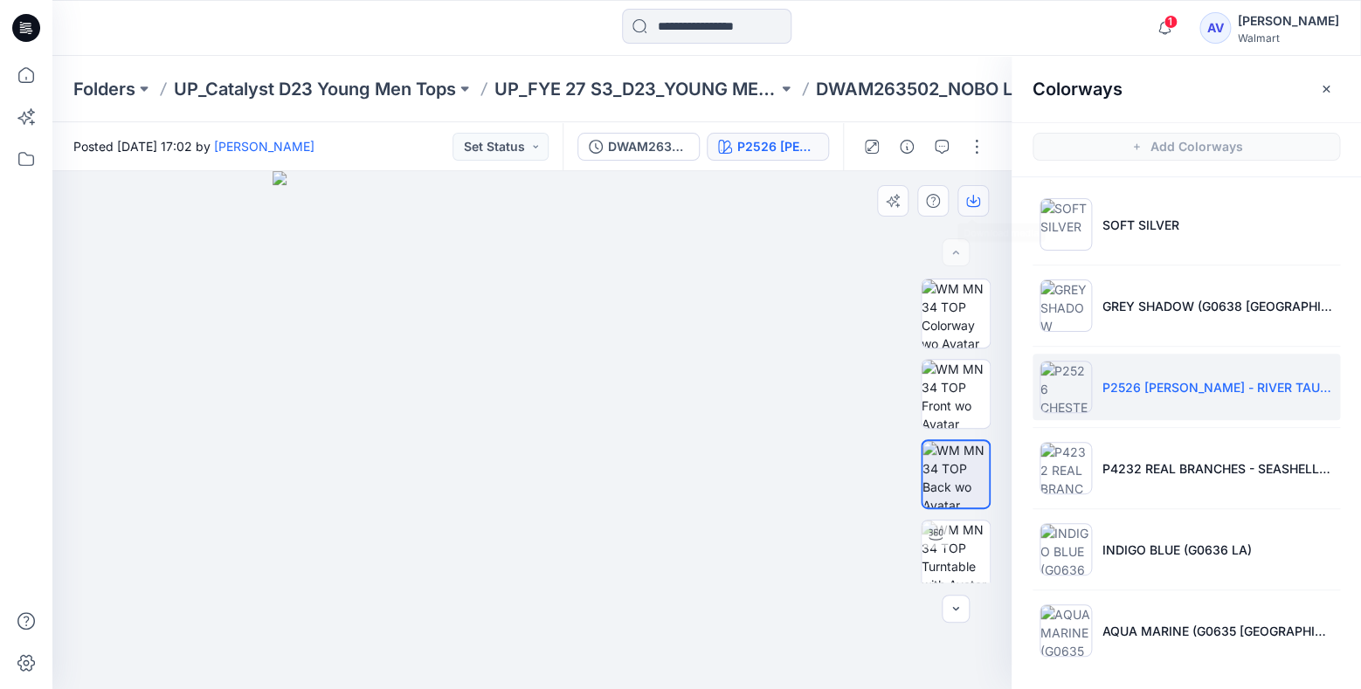
click at [971, 207] on icon "button" at bounding box center [973, 202] width 14 height 10
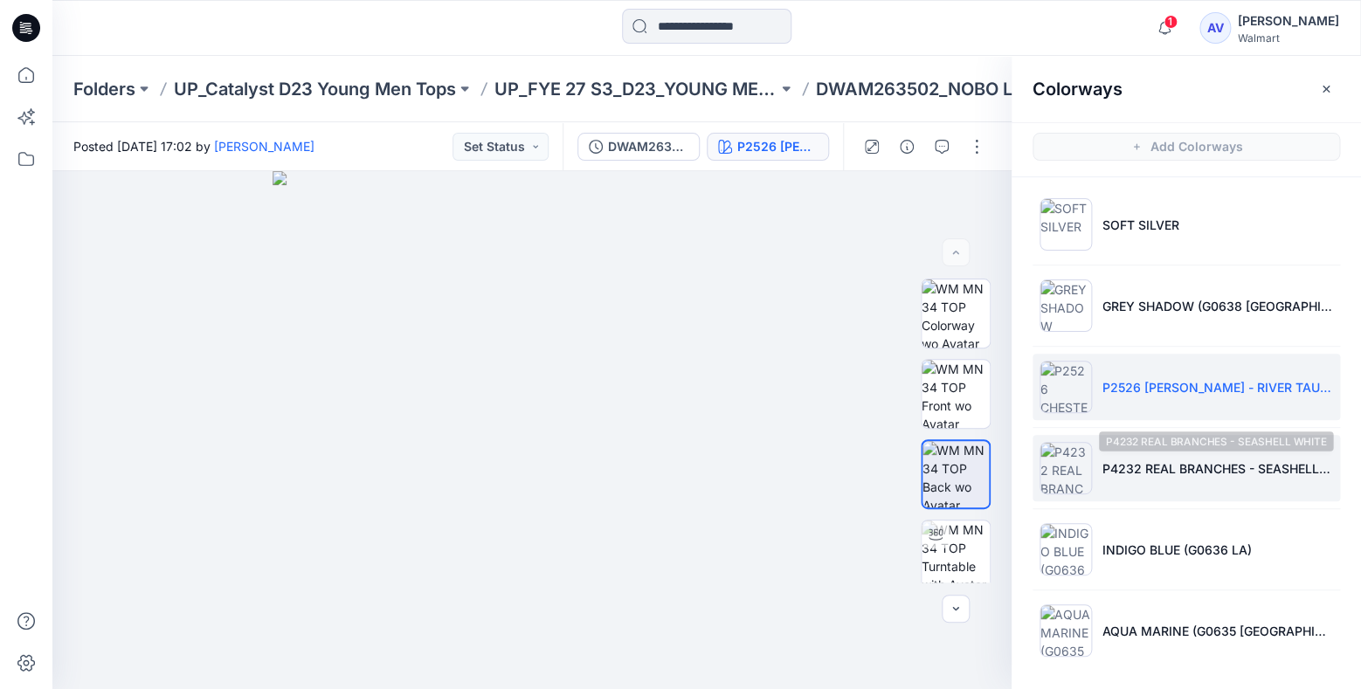
click at [1113, 467] on p "P4232 REAL BRANCHES - SEASHELL WHITE" at bounding box center [1217, 468] width 231 height 18
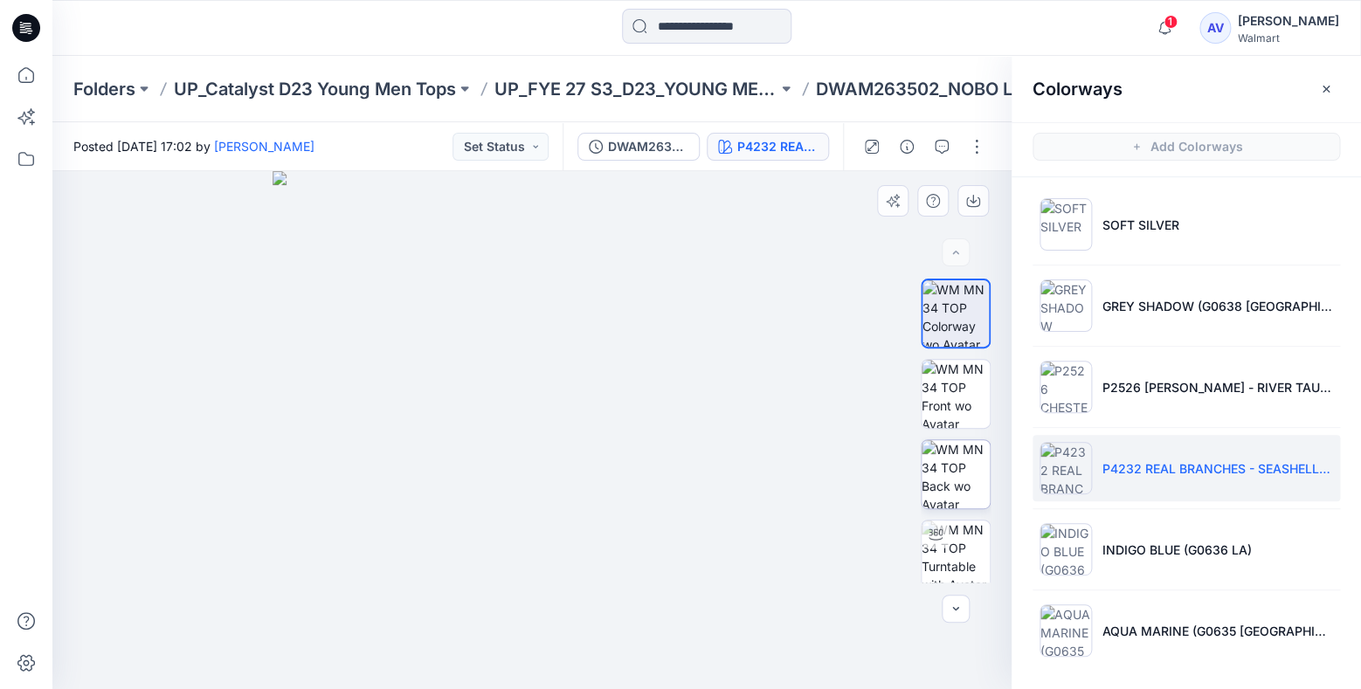
click at [961, 450] on img at bounding box center [955, 474] width 68 height 68
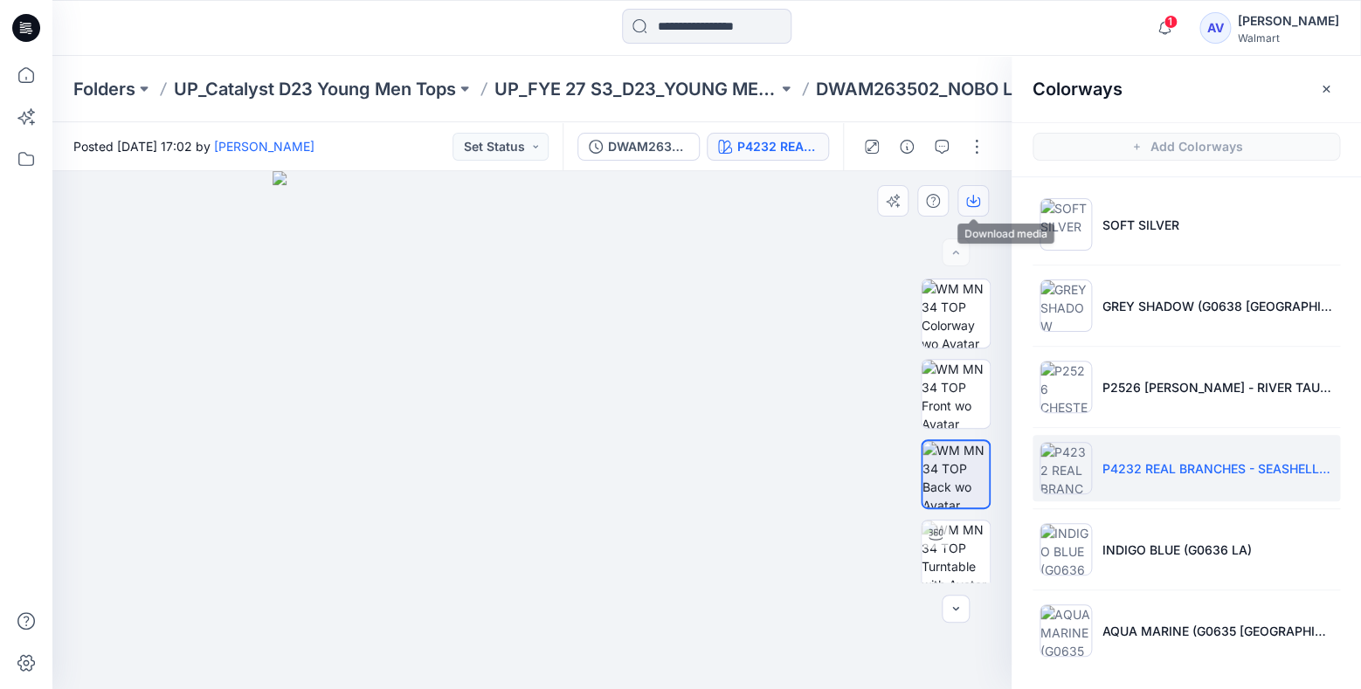
click at [968, 207] on icon "button" at bounding box center [973, 201] width 14 height 14
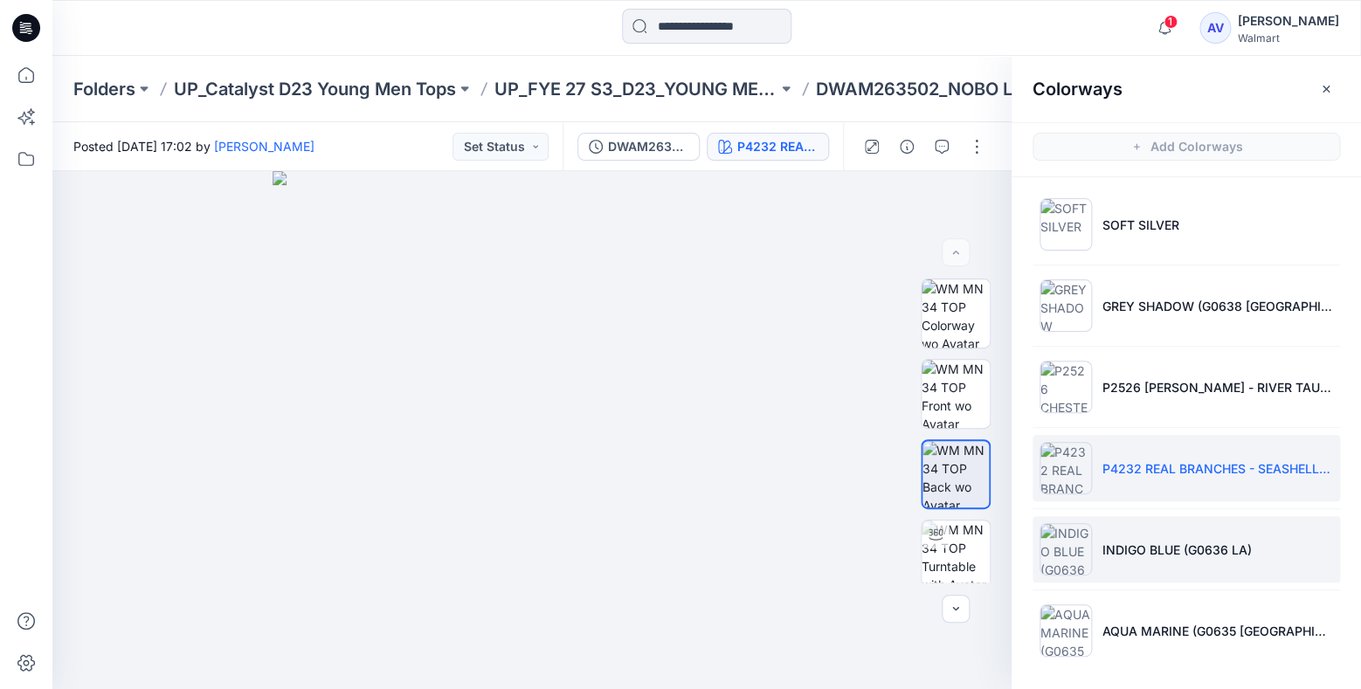
click at [1147, 560] on li "INDIGO BLUE (G0636 LA)" at bounding box center [1185, 549] width 307 height 66
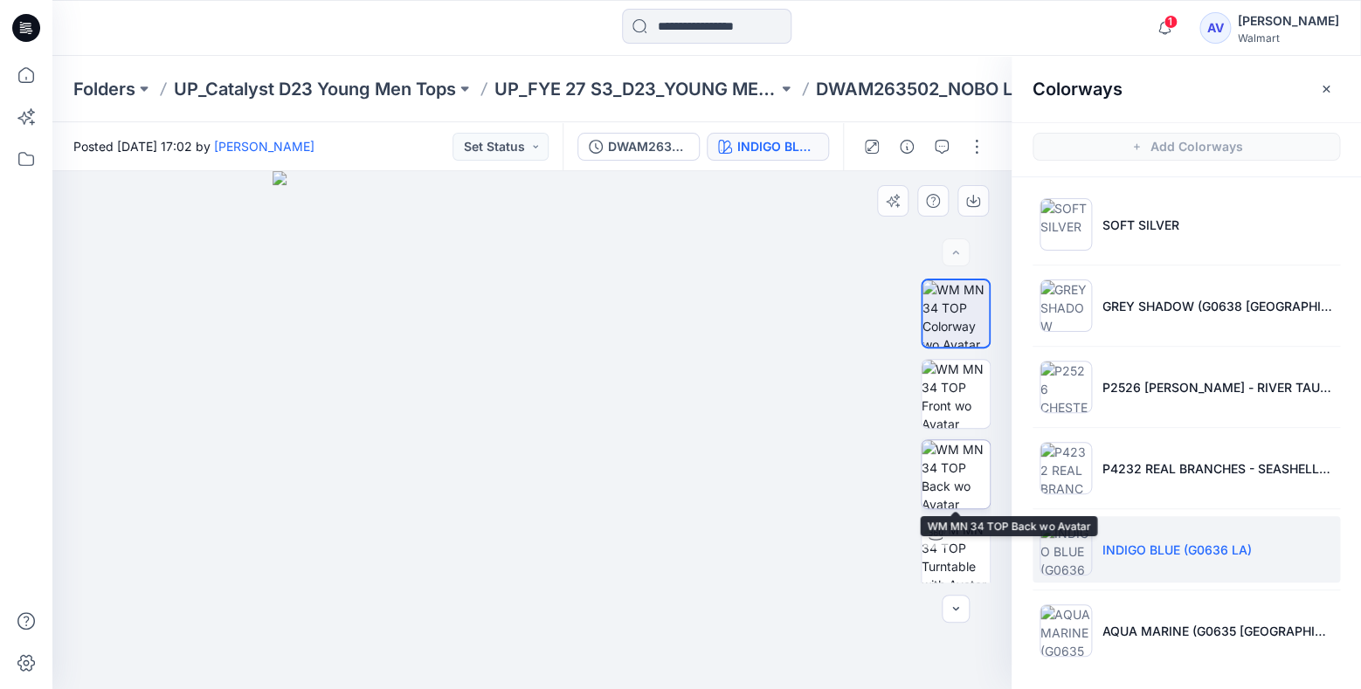
click at [961, 465] on img at bounding box center [955, 474] width 68 height 68
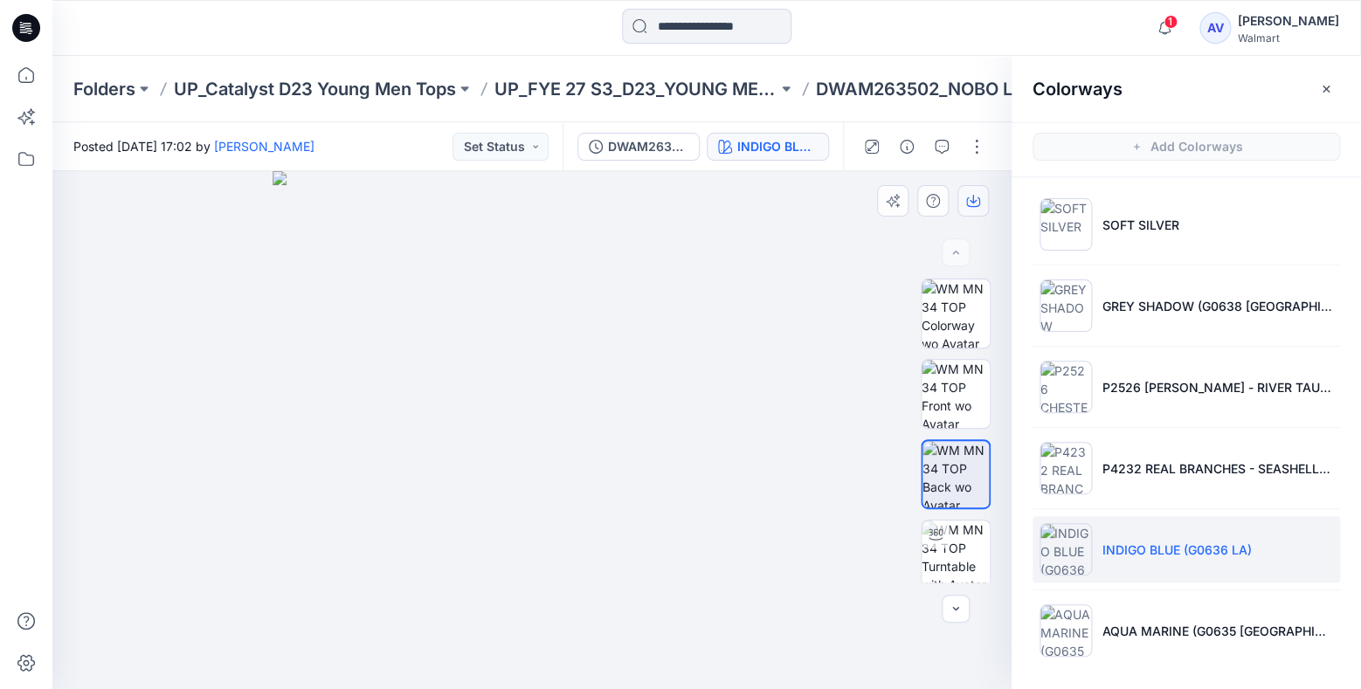
click at [978, 211] on button "button" at bounding box center [972, 200] width 31 height 31
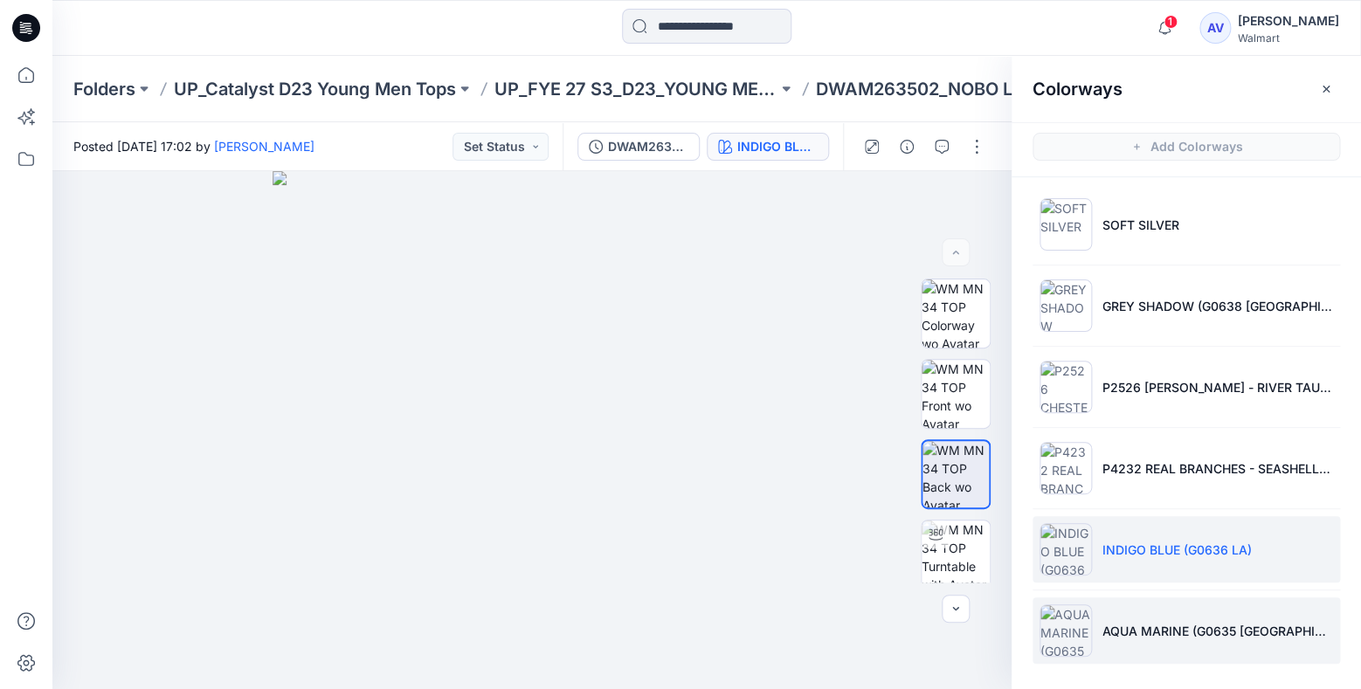
click at [1198, 631] on p "AQUA MARINE (G0635 [GEOGRAPHIC_DATA])" at bounding box center [1217, 631] width 231 height 18
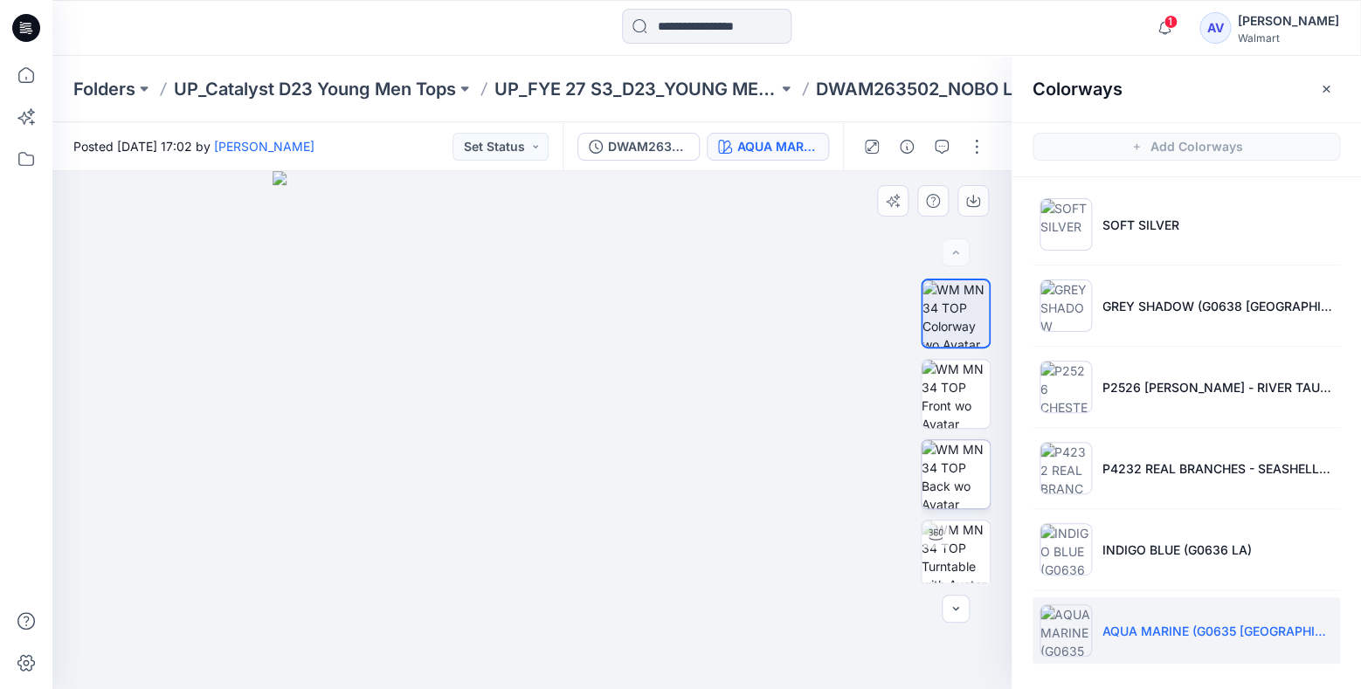
click at [943, 474] on img at bounding box center [955, 474] width 68 height 68
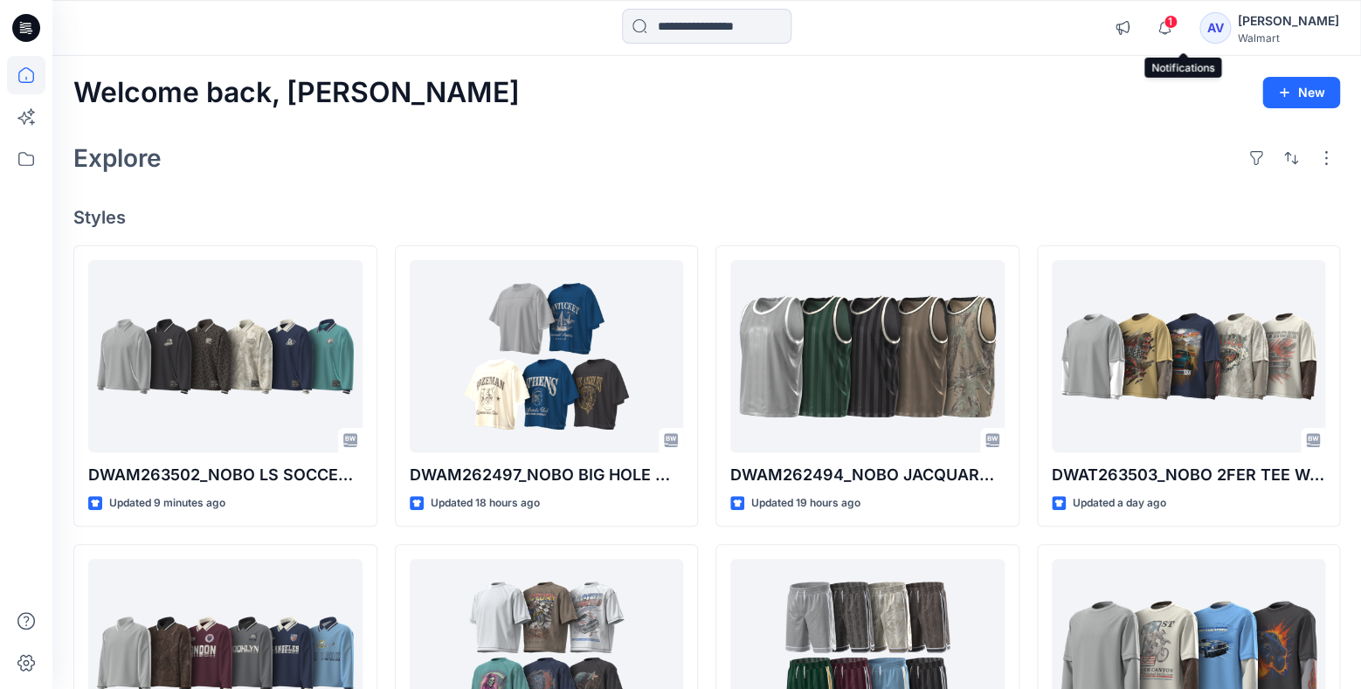
click at [1177, 24] on span "1" at bounding box center [1170, 22] width 14 height 14
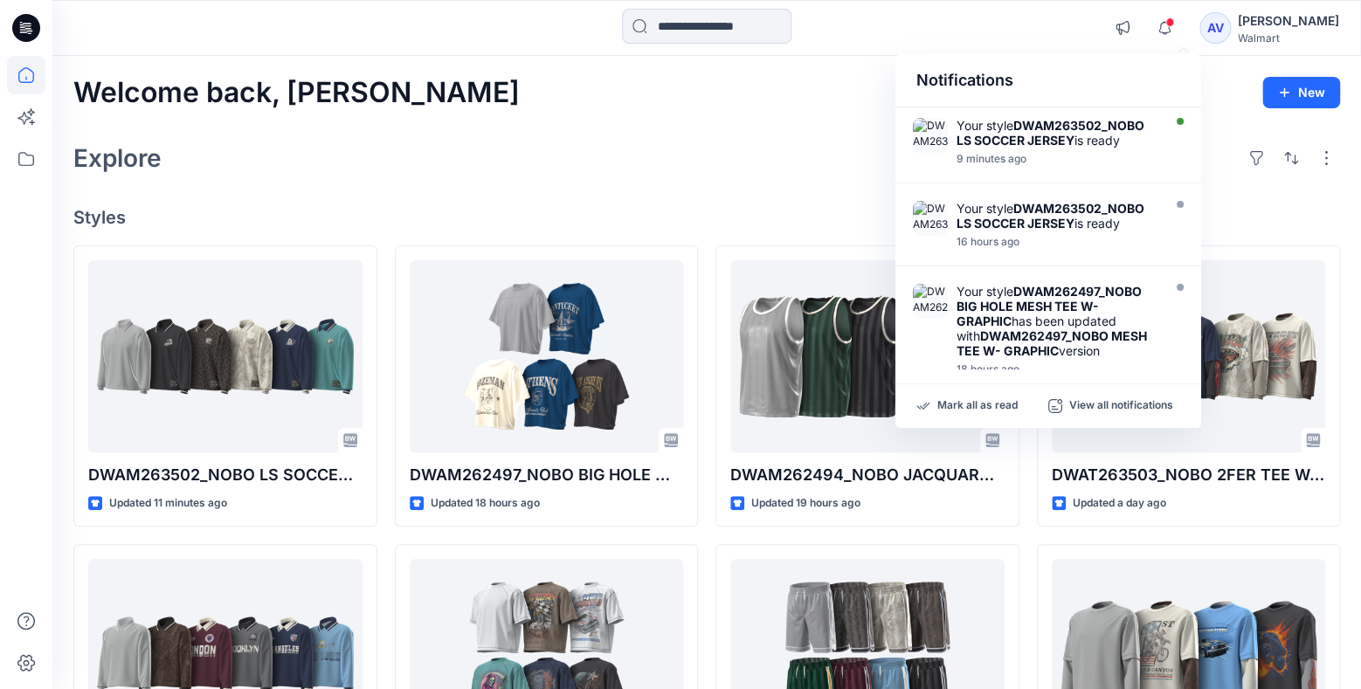
click at [981, 397] on div "Mark all as read View all notifications" at bounding box center [1048, 406] width 306 height 44
click at [981, 403] on p "Mark all as read" at bounding box center [977, 406] width 80 height 16
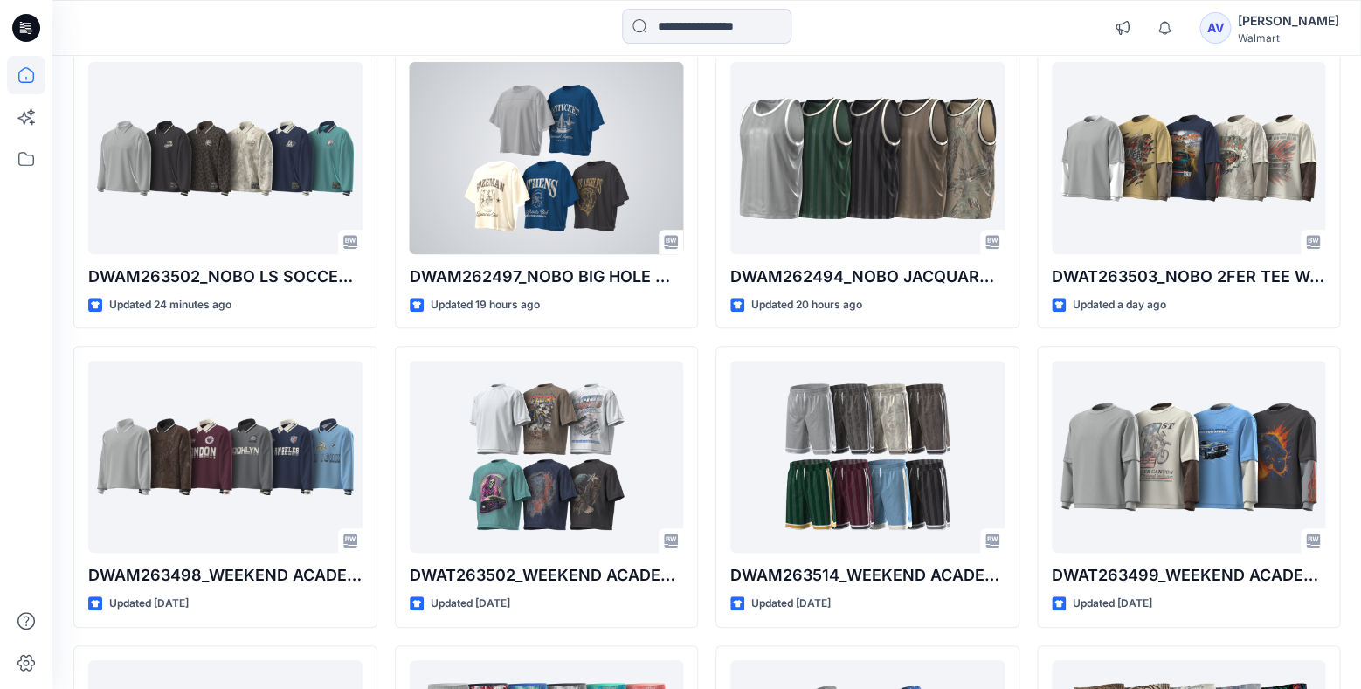
scroll to position [275, 0]
